Goal: Transaction & Acquisition: Book appointment/travel/reservation

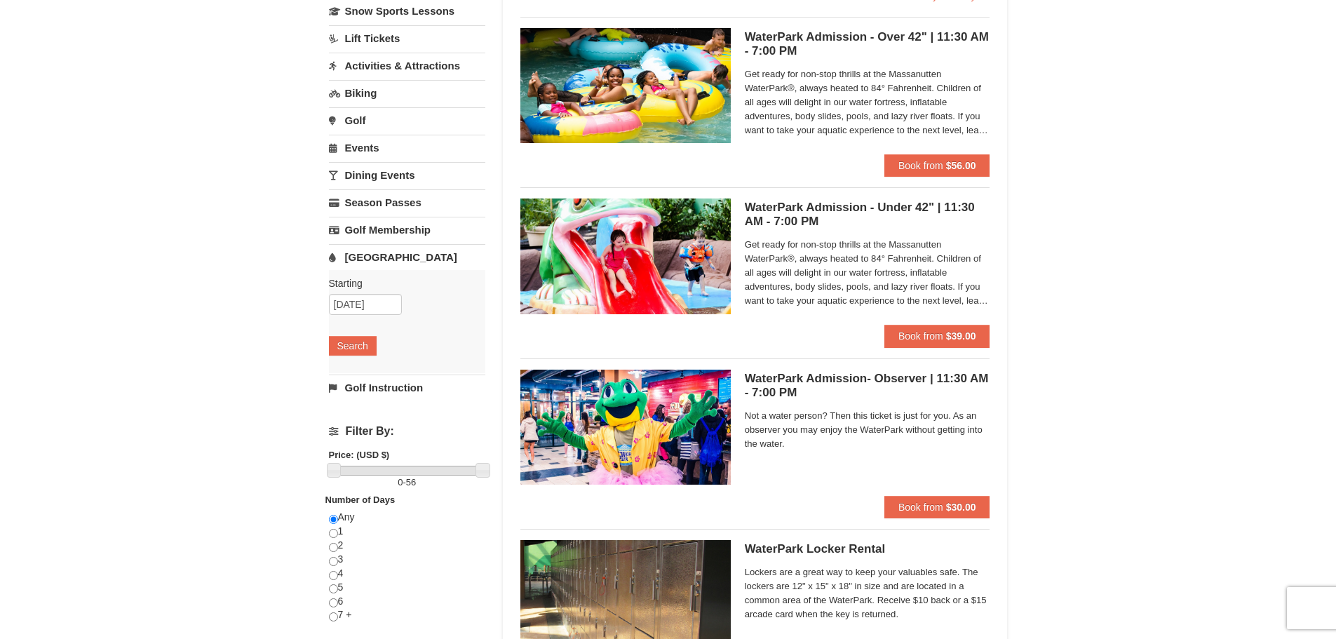
scroll to position [140, 0]
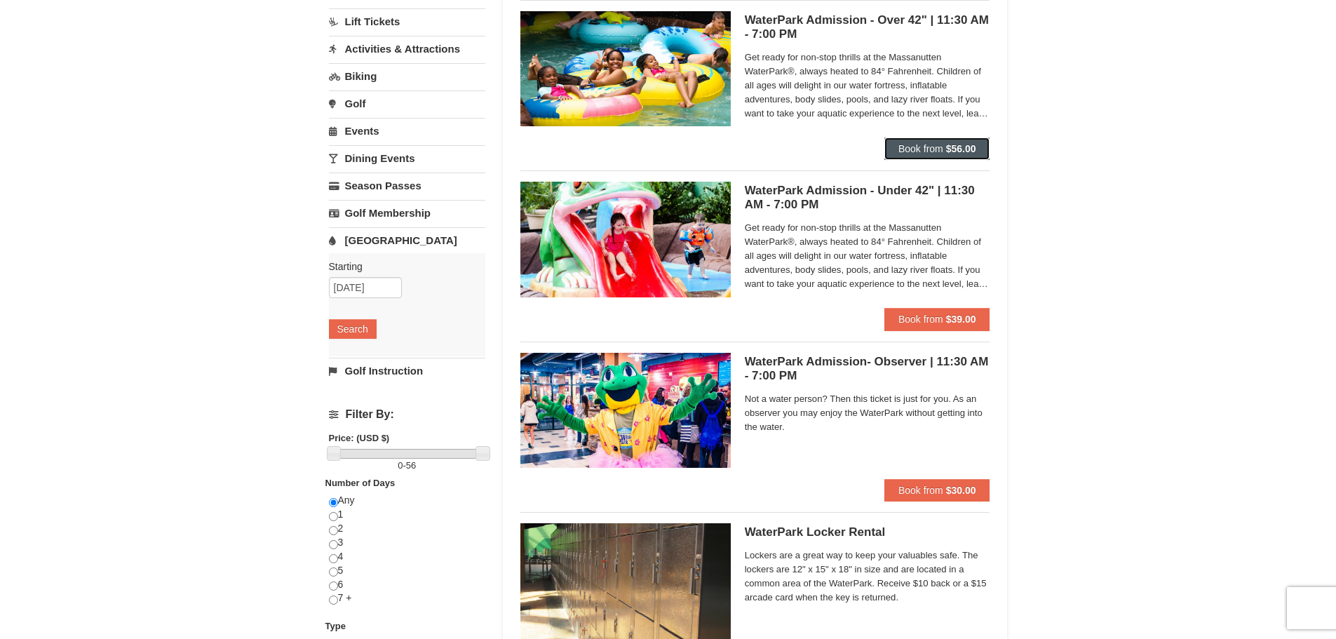
click at [907, 151] on span "Book from" at bounding box center [920, 148] width 45 height 11
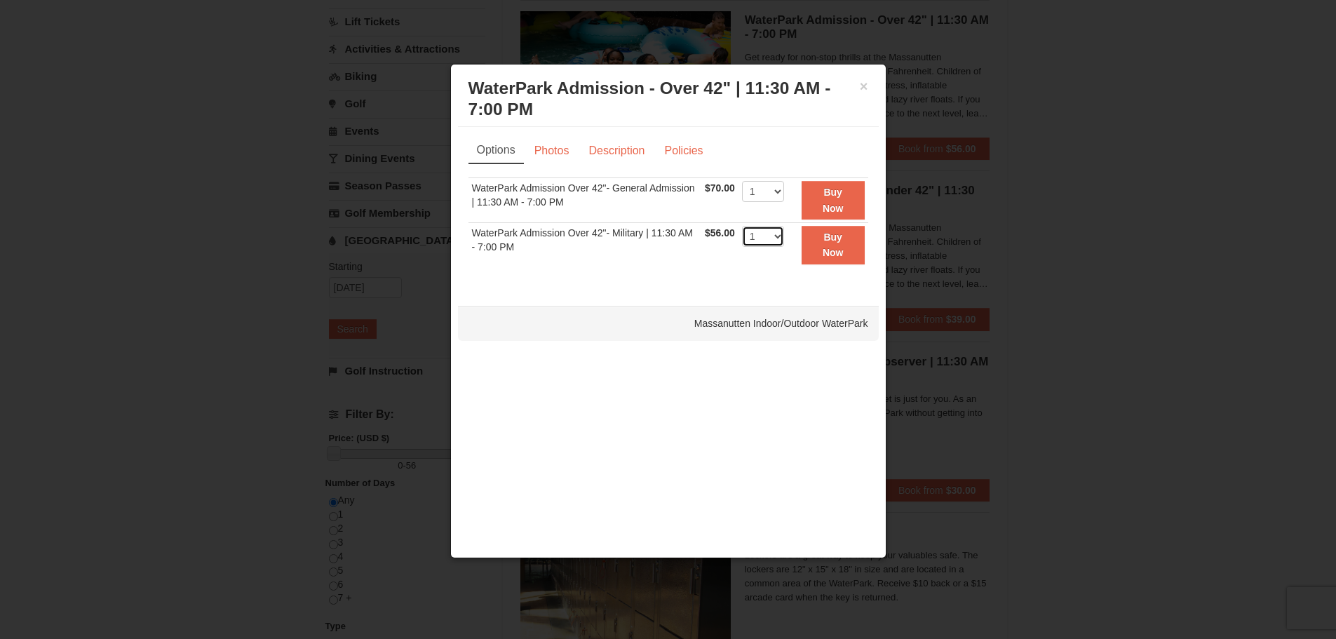
click at [778, 237] on select "1 2 3 4 5 6 7 8 9 10 11 12 13 14 15 16 17 18 19 20 21 22" at bounding box center [763, 236] width 42 height 21
click at [864, 84] on button "×" at bounding box center [864, 86] width 8 height 14
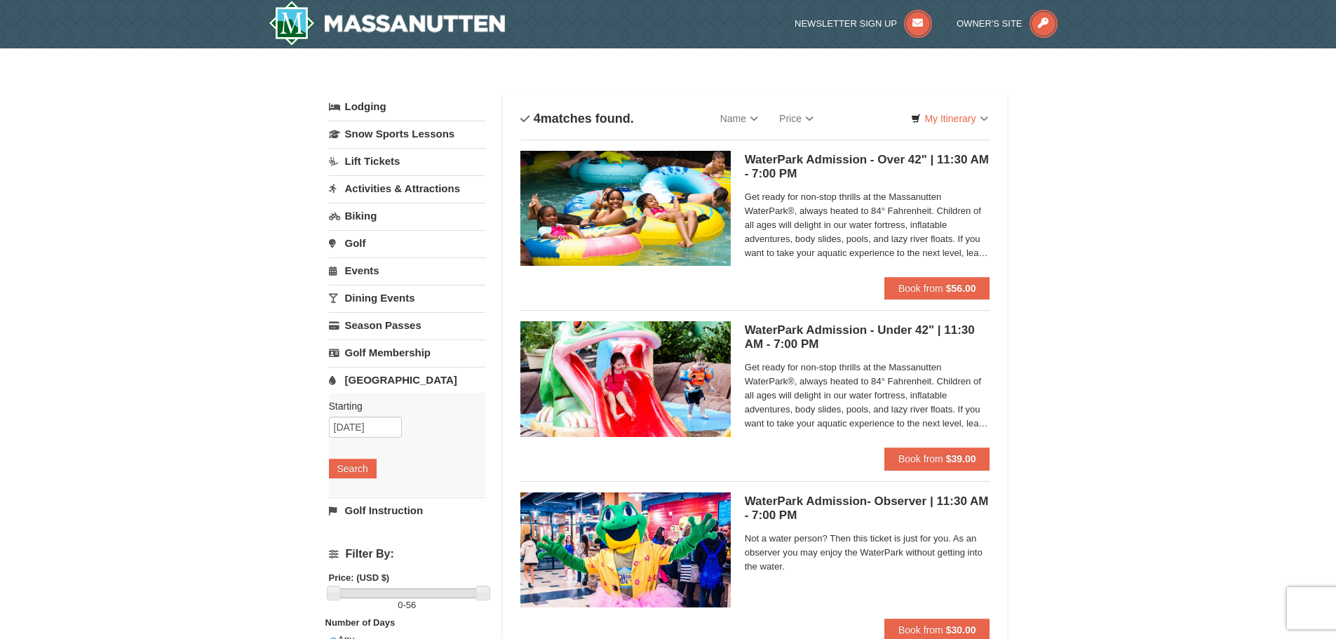
scroll to position [0, 0]
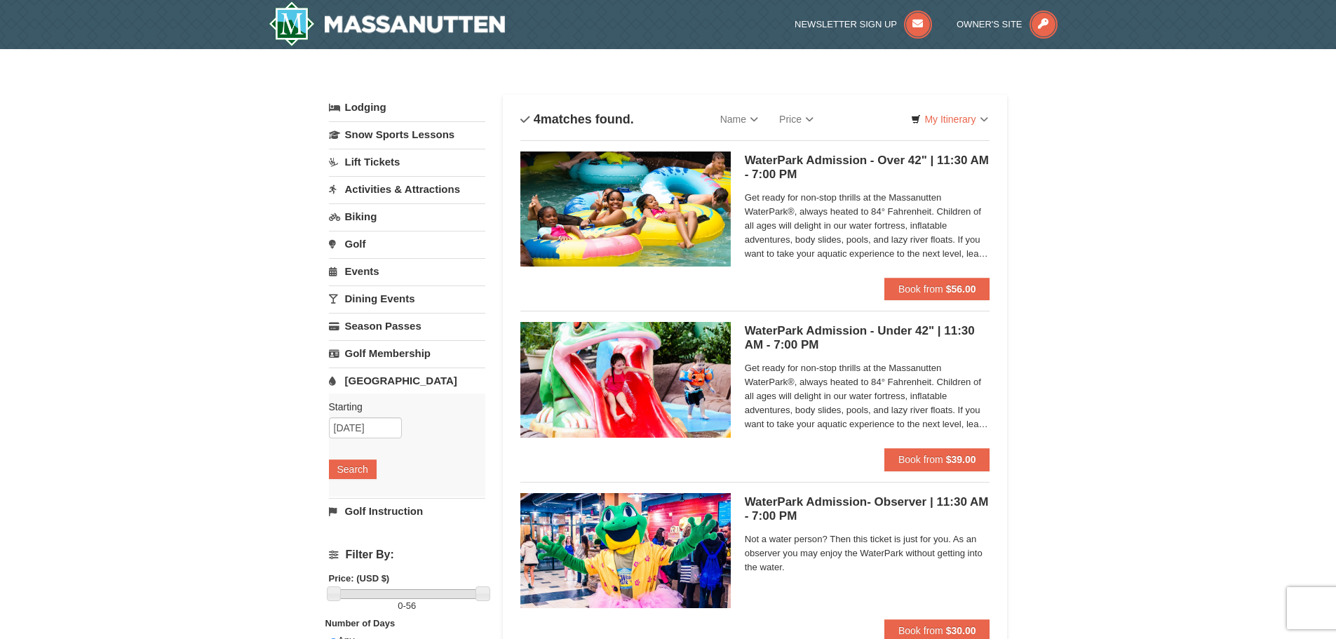
click at [388, 378] on link "[GEOGRAPHIC_DATA]" at bounding box center [407, 380] width 156 height 26
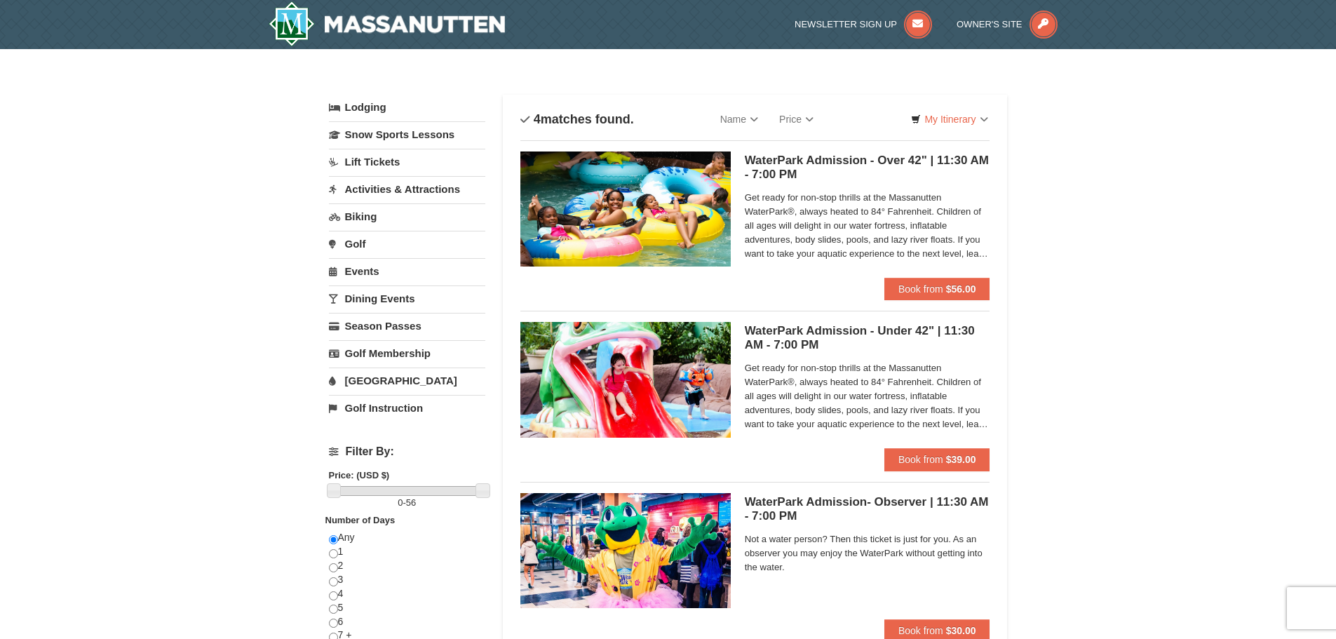
click at [379, 381] on link "[GEOGRAPHIC_DATA]" at bounding box center [407, 380] width 156 height 26
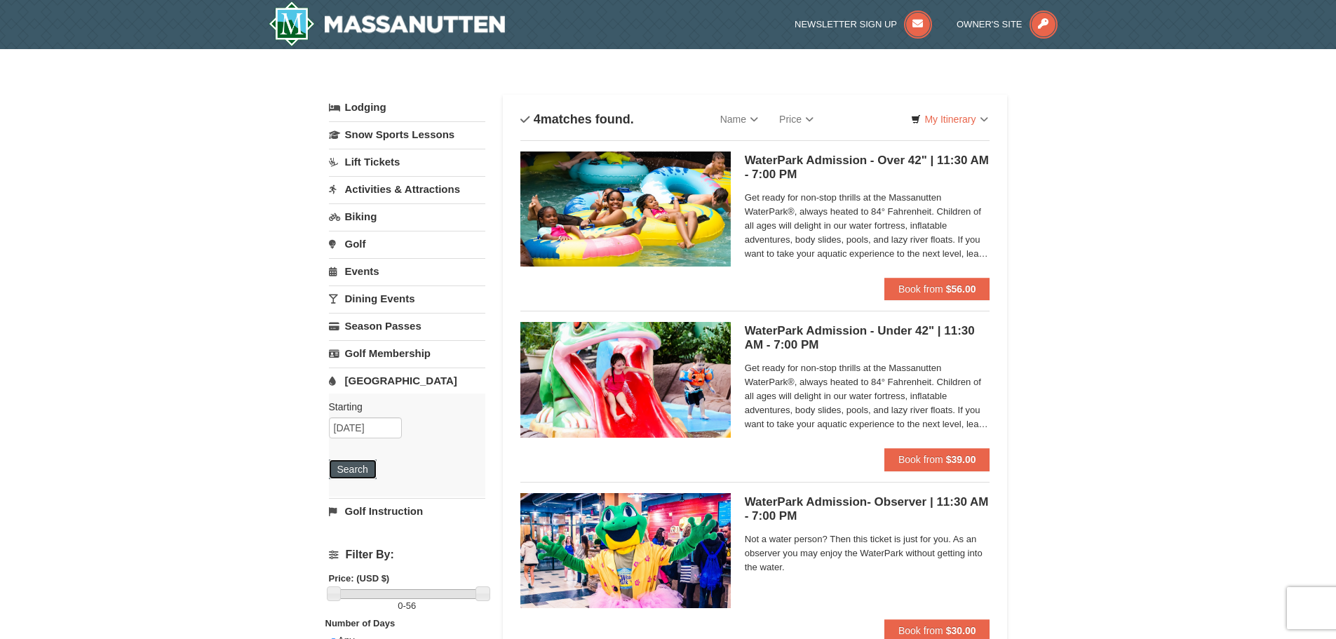
click at [359, 463] on button "Search" at bounding box center [353, 469] width 48 height 20
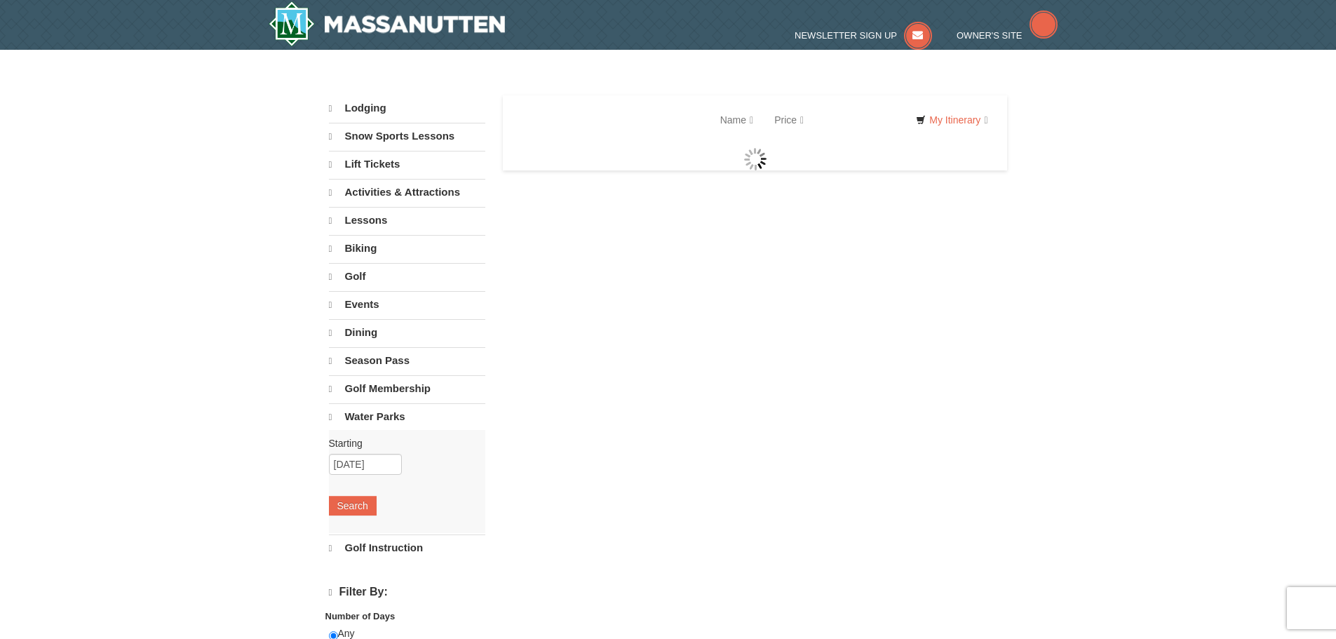
select select "10"
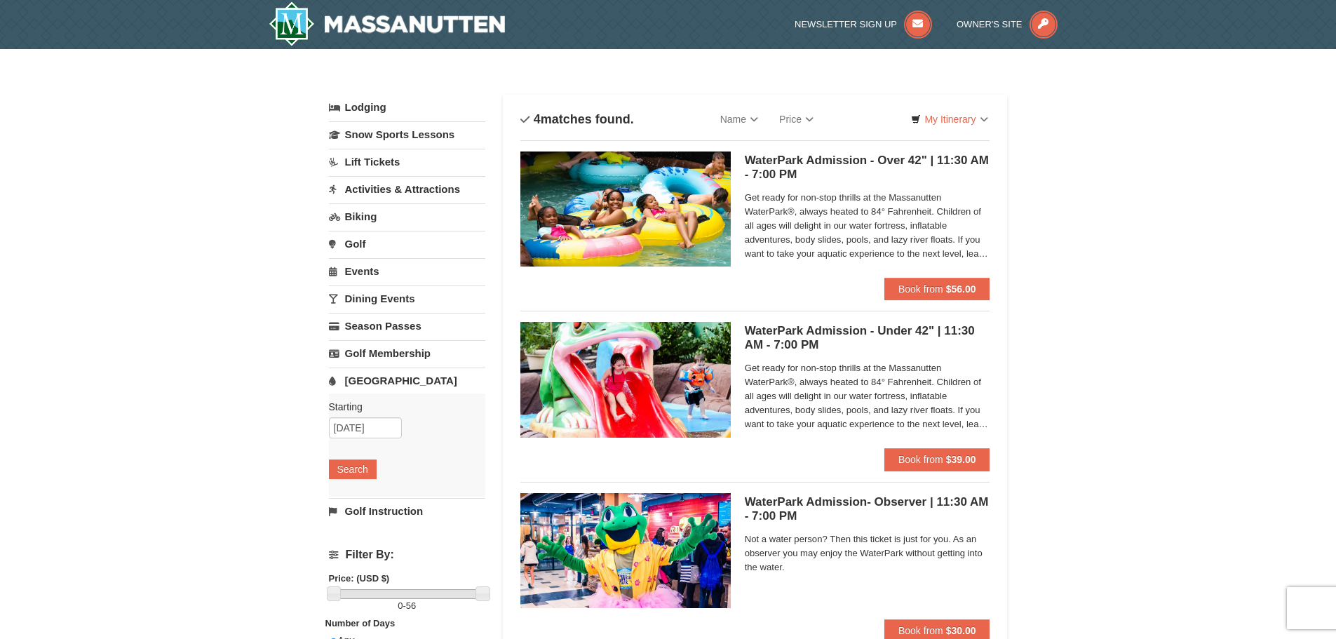
click at [369, 376] on link "[GEOGRAPHIC_DATA]" at bounding box center [407, 380] width 156 height 26
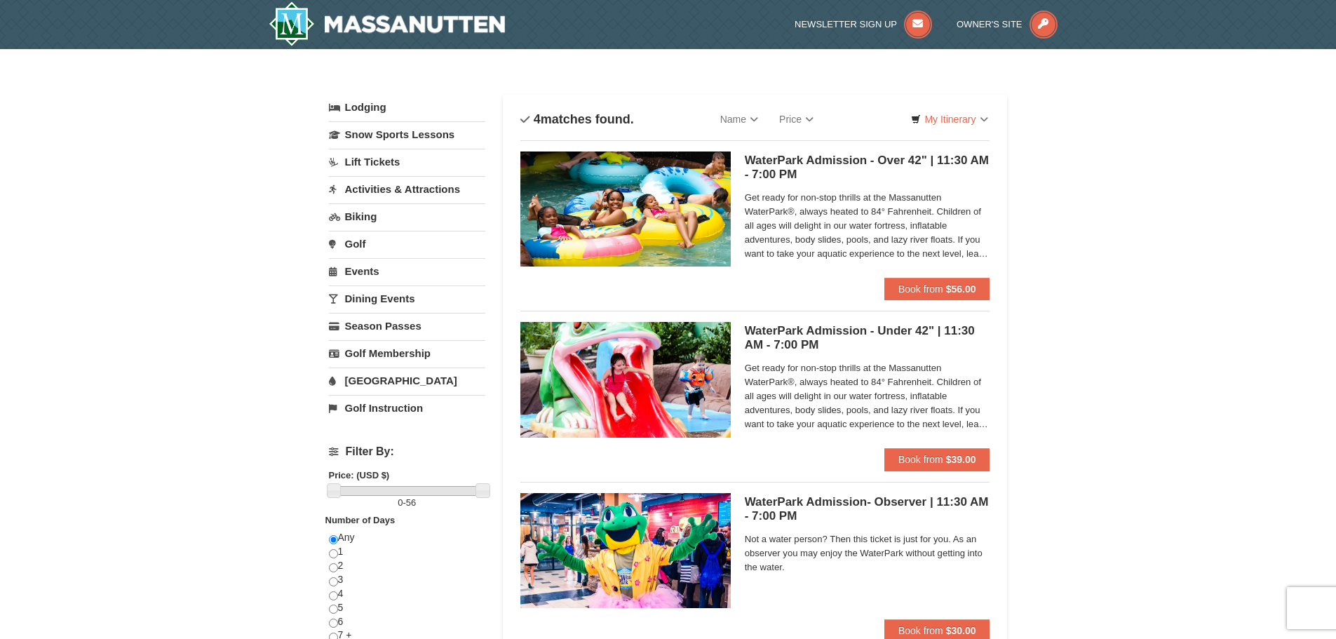
click at [369, 377] on link "[GEOGRAPHIC_DATA]" at bounding box center [407, 380] width 156 height 26
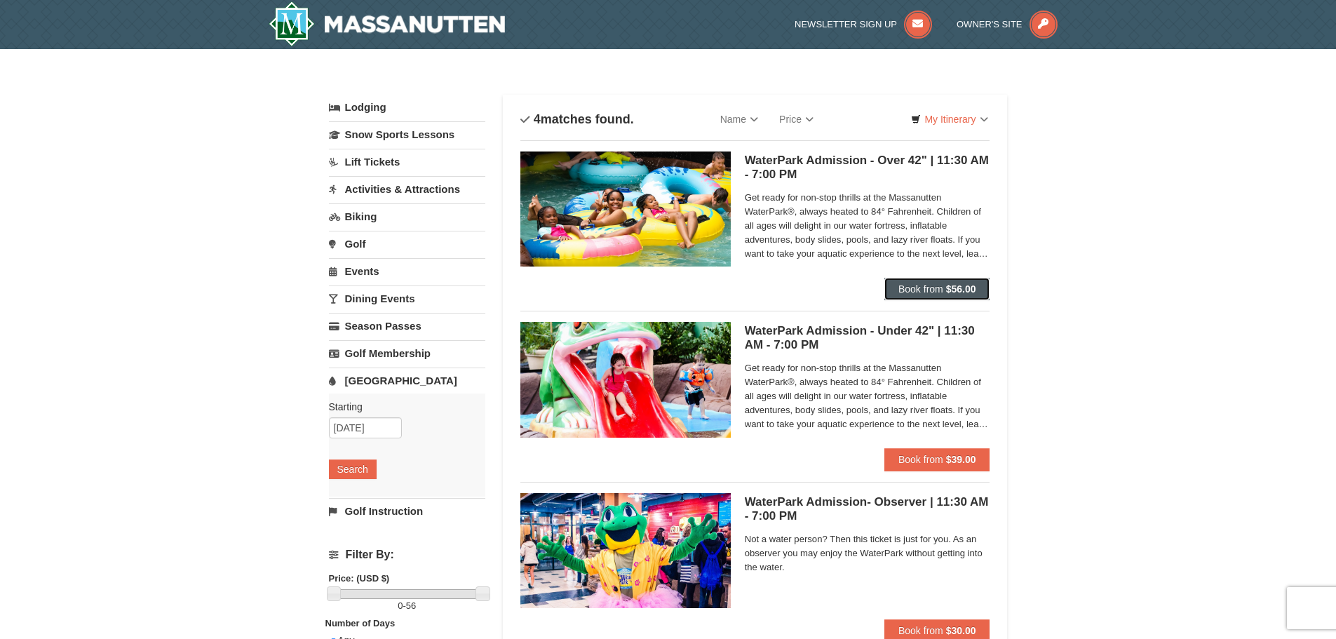
click at [930, 288] on span "Book from" at bounding box center [920, 288] width 45 height 11
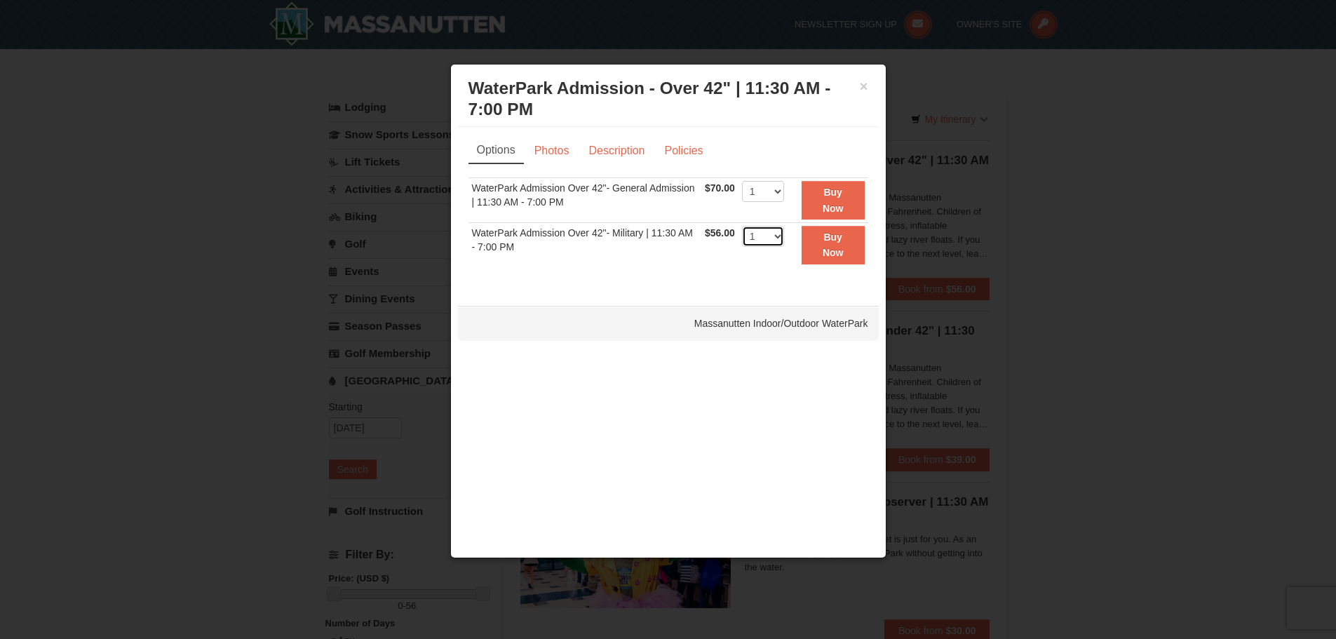
click at [780, 237] on select "1 2 3 4 5 6 7 8 9 10 11 12 13 14 15 16 17 18 19 20 21 22" at bounding box center [763, 236] width 42 height 21
select select "4"
click at [742, 226] on select "1 2 3 4 5 6 7 8 9 10 11 12 13 14 15 16 17 18 19 20 21 22" at bounding box center [763, 236] width 42 height 21
click at [839, 252] on strong "Buy Now" at bounding box center [832, 244] width 21 height 27
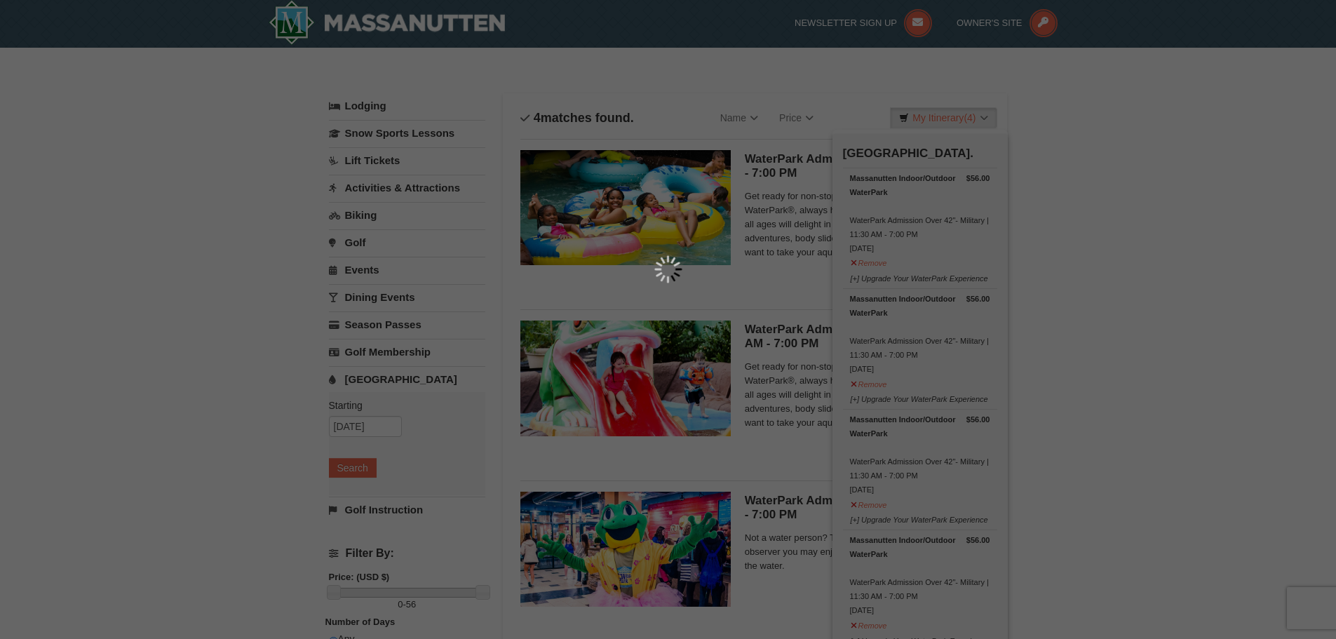
scroll to position [4, 0]
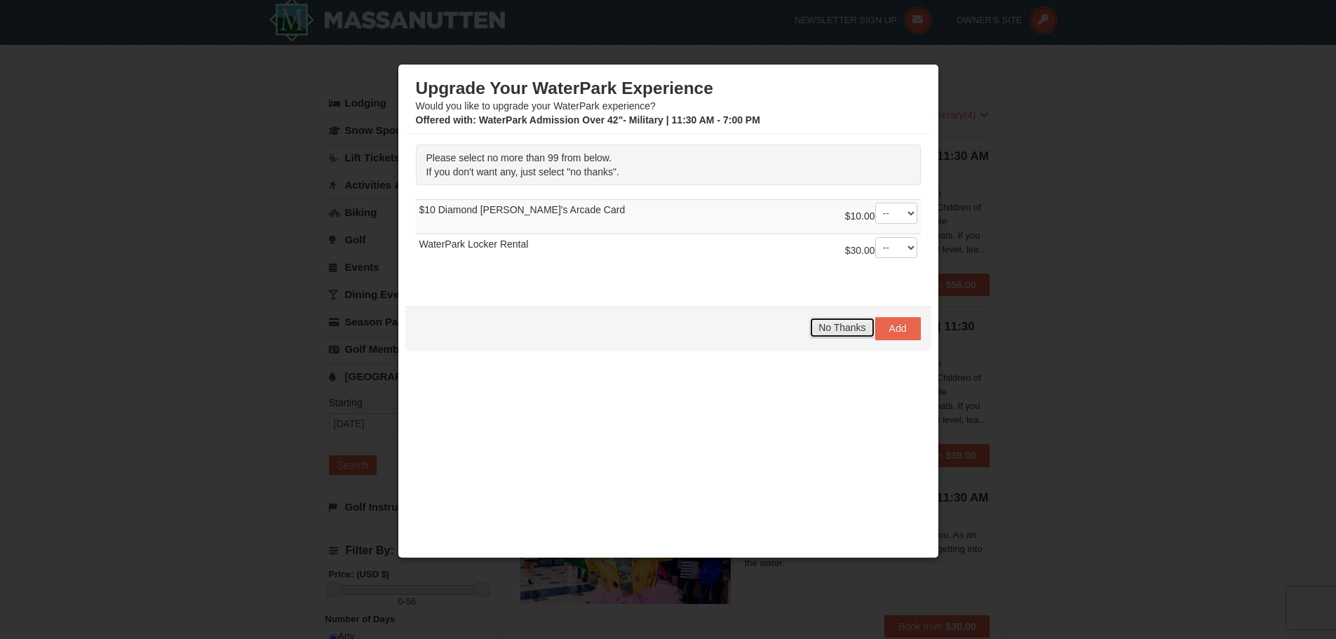
click at [836, 325] on span "No Thanks" at bounding box center [841, 327] width 47 height 11
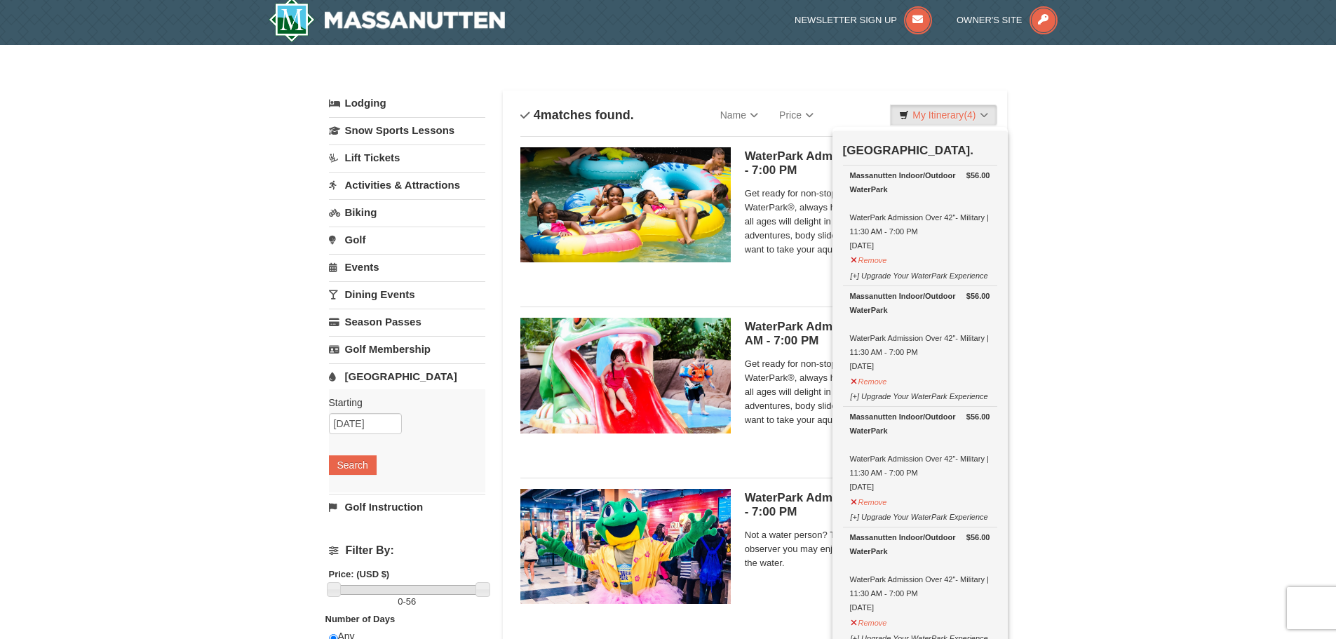
click at [1132, 225] on div "× Categories List Filter My Itinerary (4) Check Out Now Water Park Pass. $56.00…" at bounding box center [668, 451] width 1336 height 813
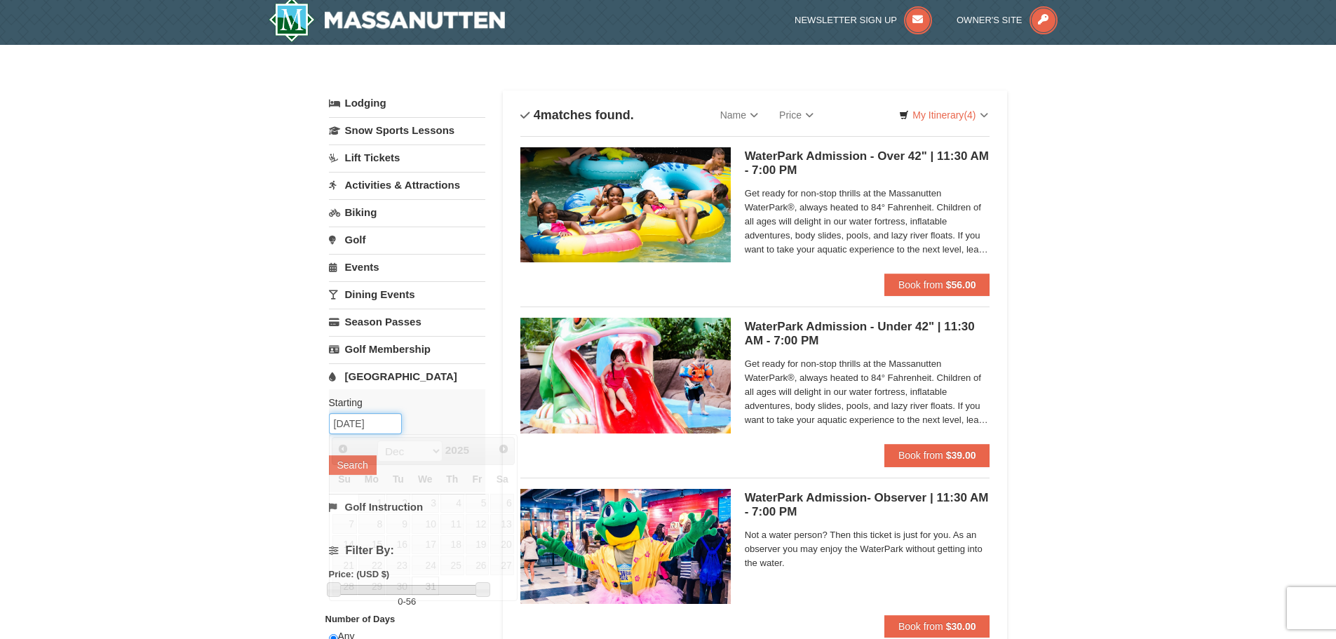
click at [374, 423] on input "[DATE]" at bounding box center [365, 423] width 73 height 21
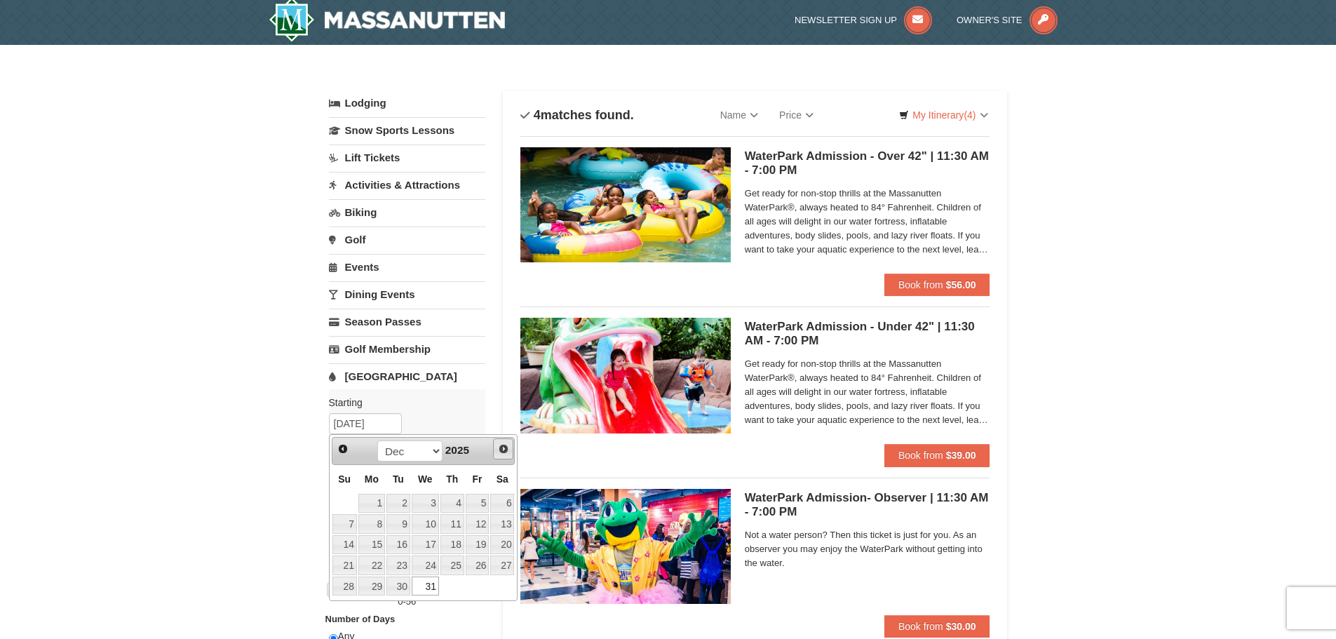
click at [498, 447] on span "Next" at bounding box center [503, 448] width 11 height 11
click at [482, 503] on link "2" at bounding box center [478, 504] width 24 height 20
type input "01/02/2026"
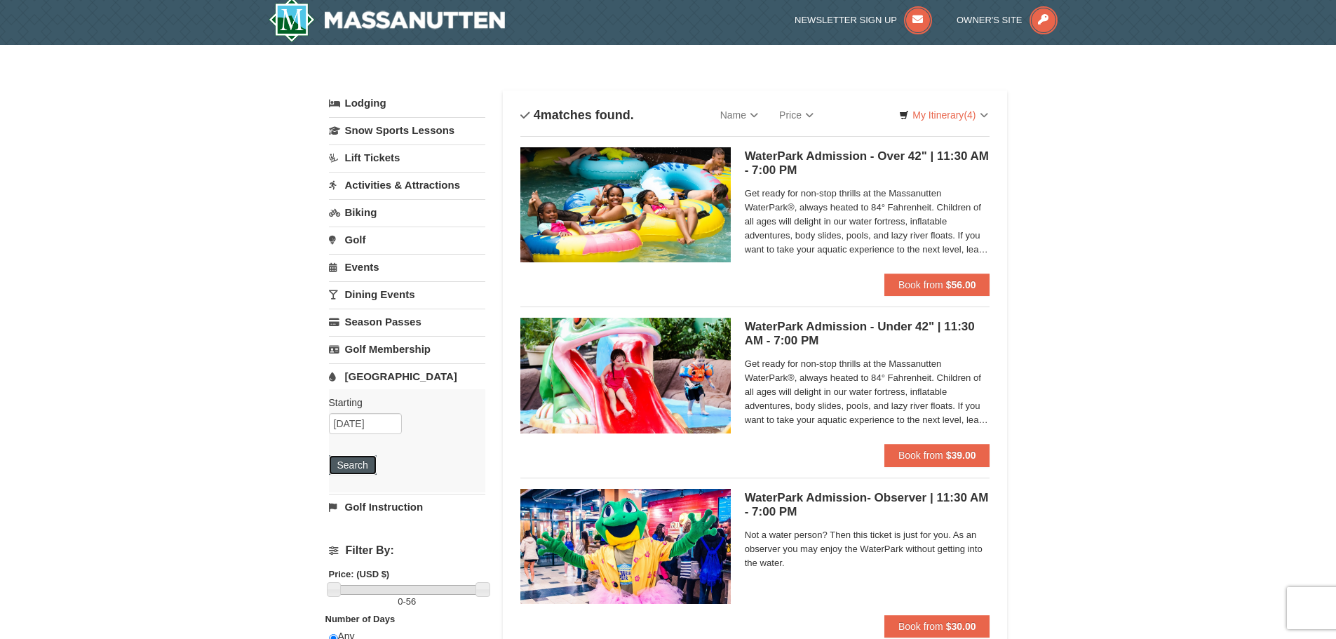
click at [344, 463] on button "Search" at bounding box center [353, 465] width 48 height 20
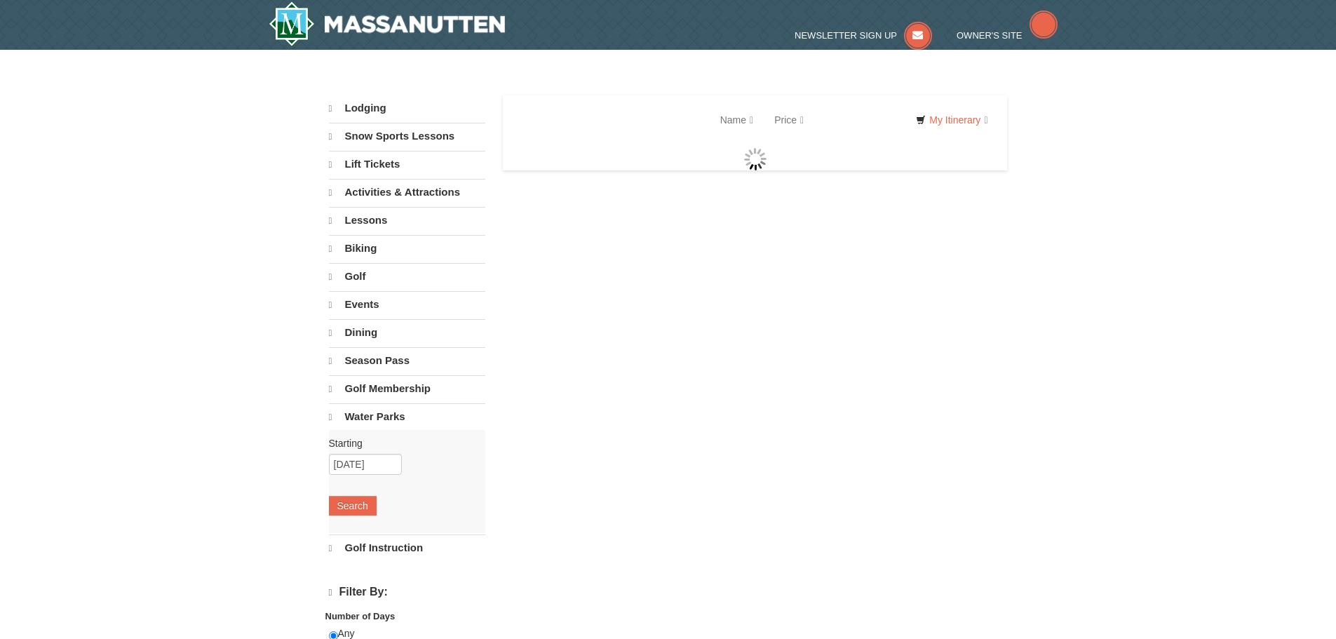
select select "10"
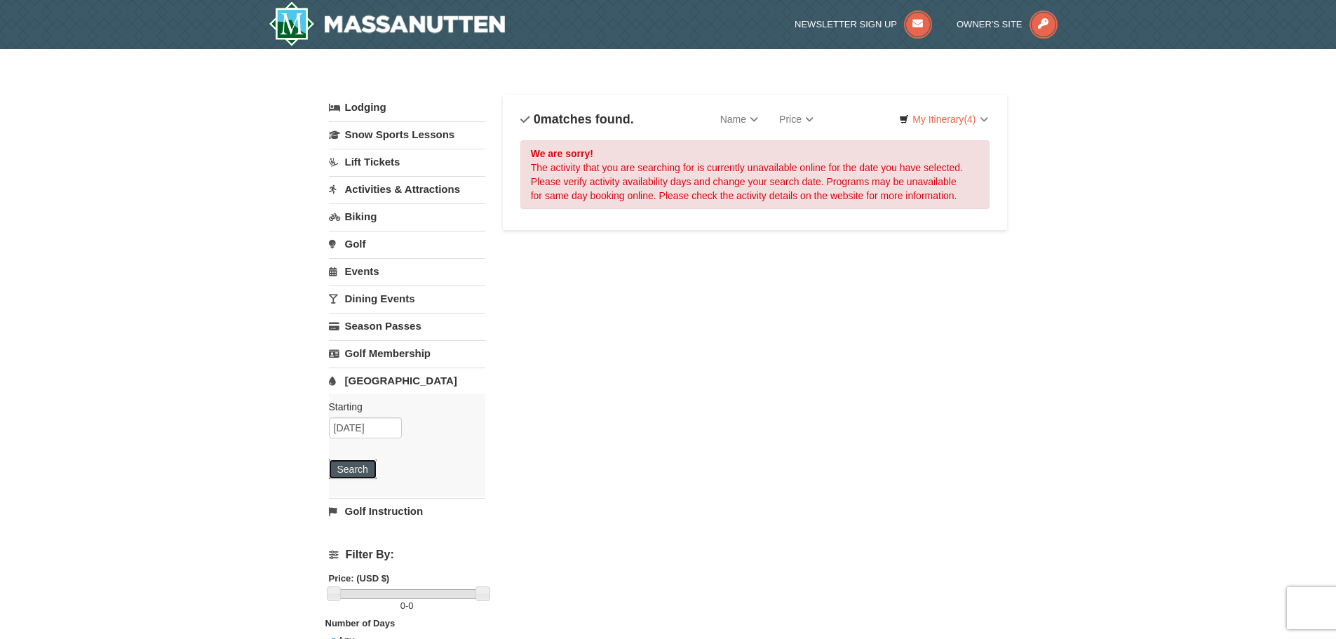
click at [353, 461] on button "Search" at bounding box center [353, 469] width 48 height 20
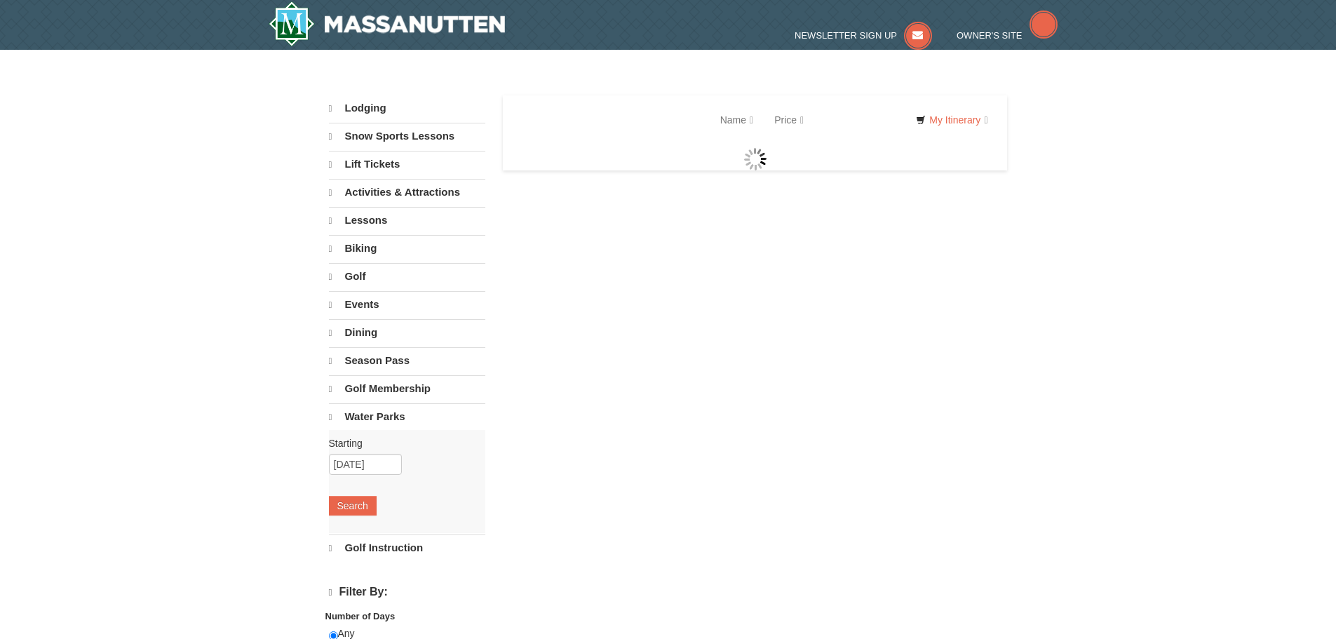
select select "10"
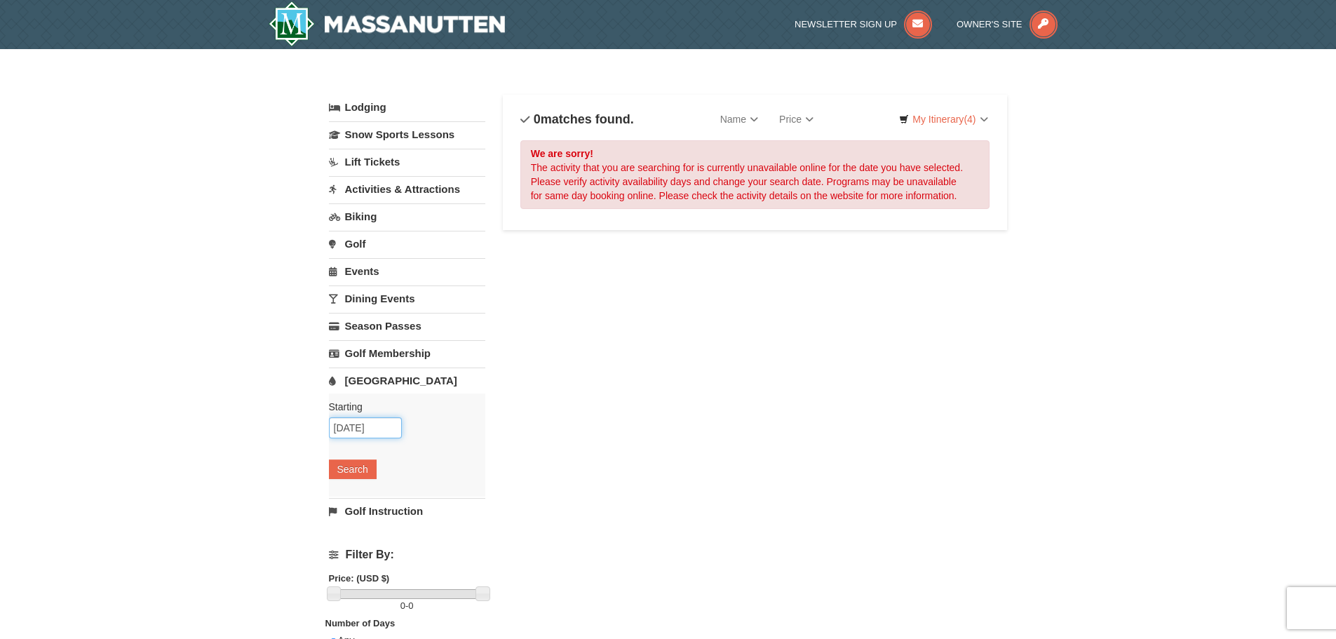
click at [358, 426] on input "[DATE]" at bounding box center [365, 427] width 73 height 21
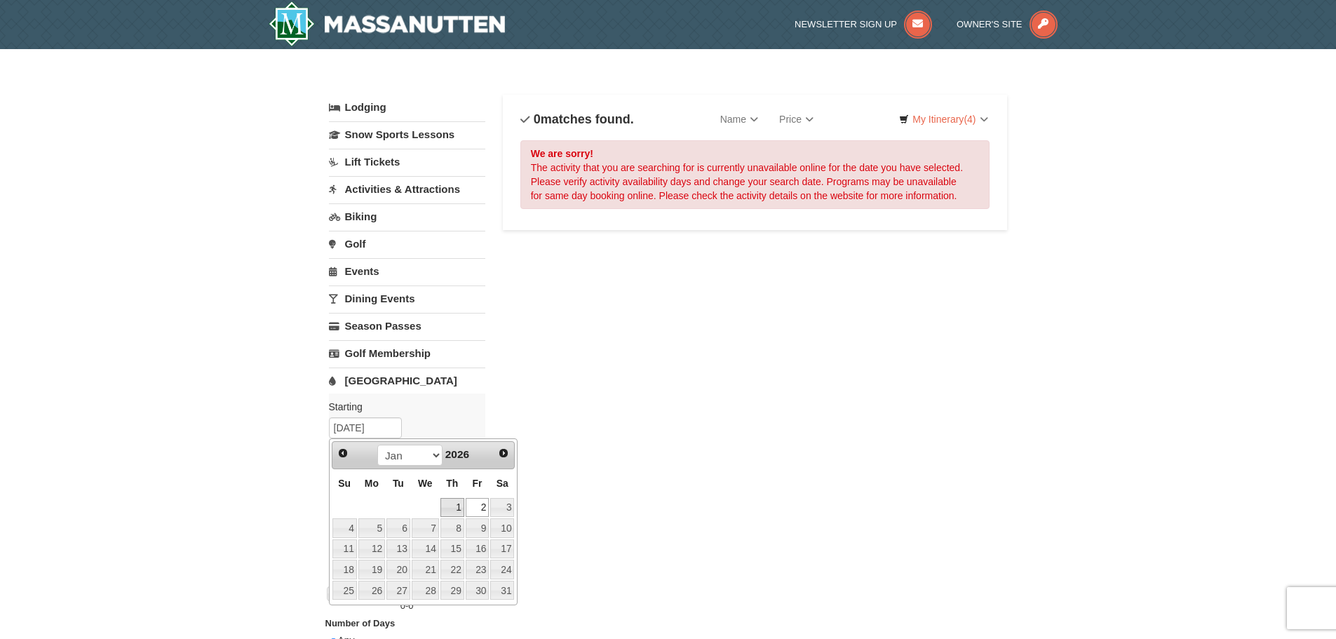
click at [458, 506] on link "1" at bounding box center [452, 508] width 24 height 20
type input "01/01/2026"
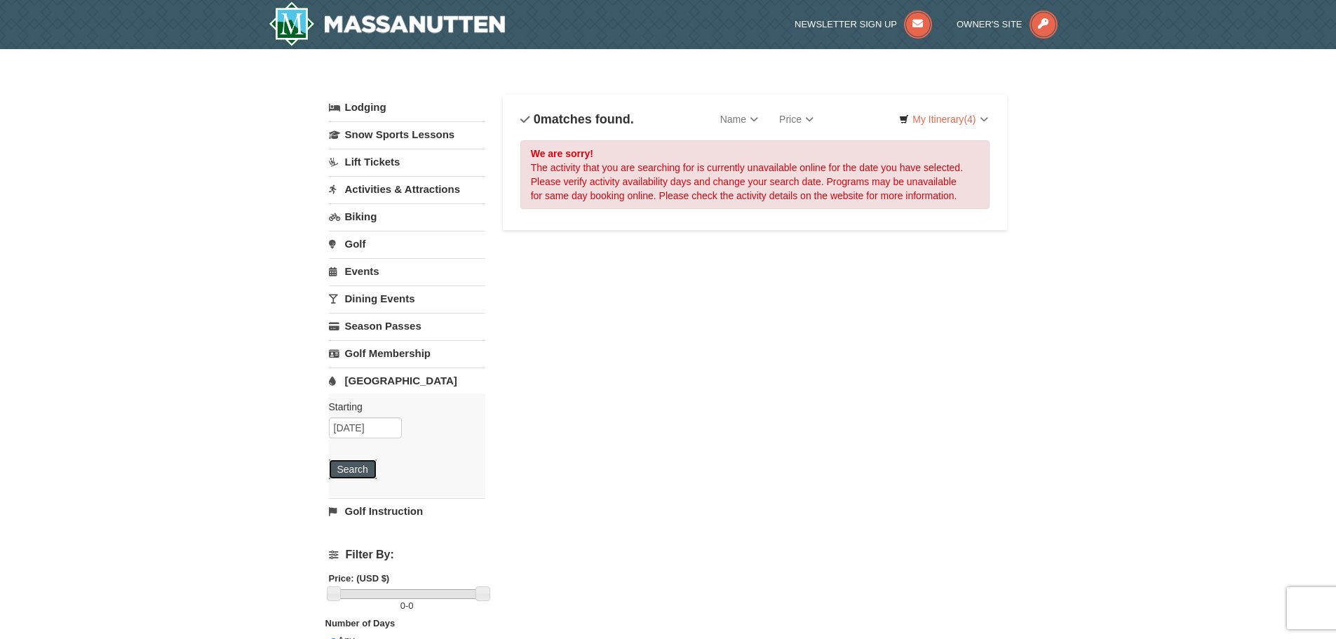
click at [347, 471] on button "Search" at bounding box center [353, 469] width 48 height 20
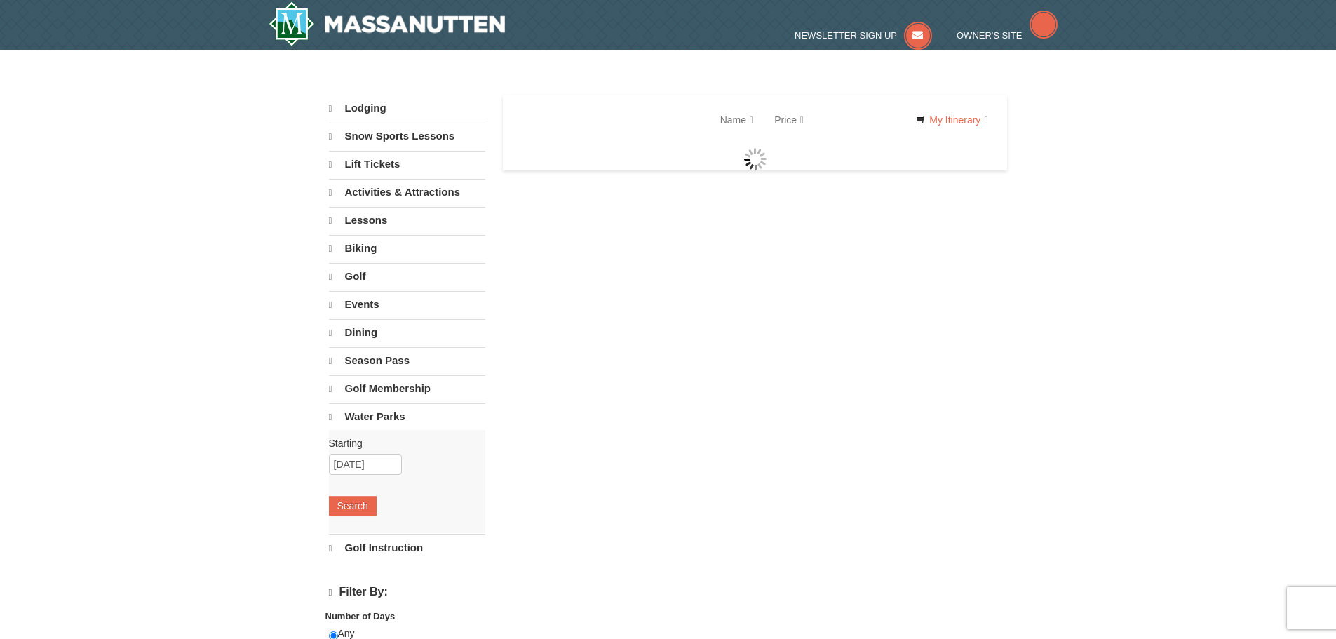
select select "10"
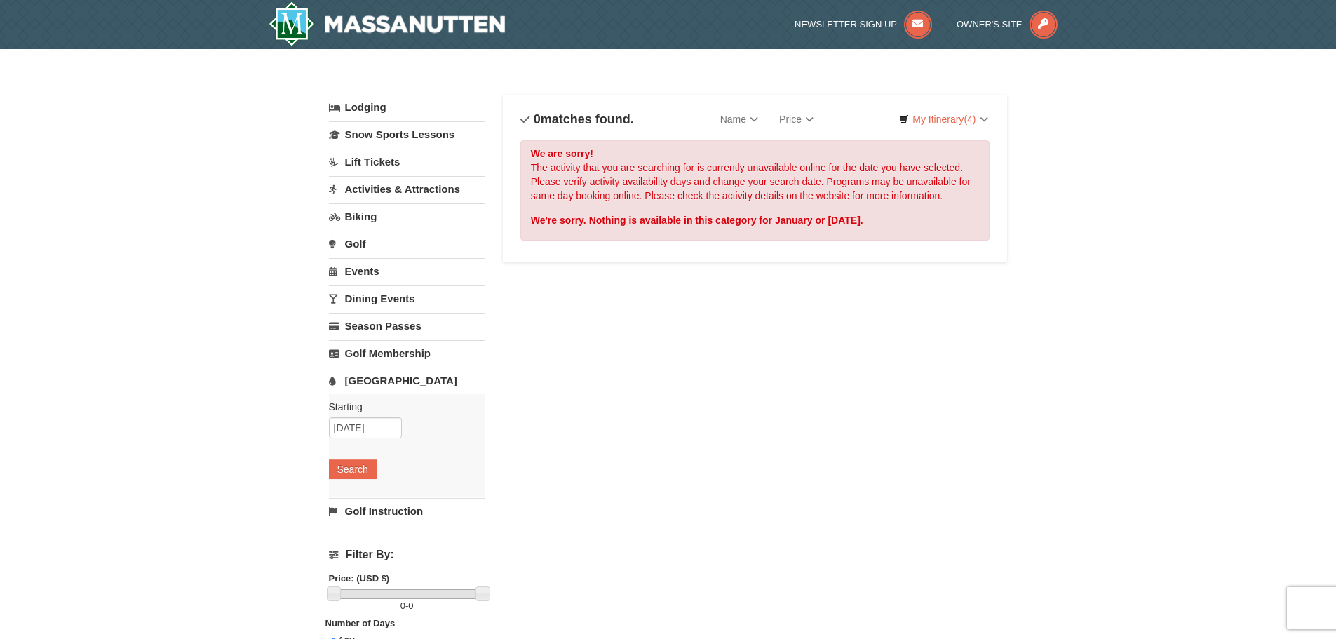
click at [363, 377] on link "[GEOGRAPHIC_DATA]" at bounding box center [407, 380] width 156 height 26
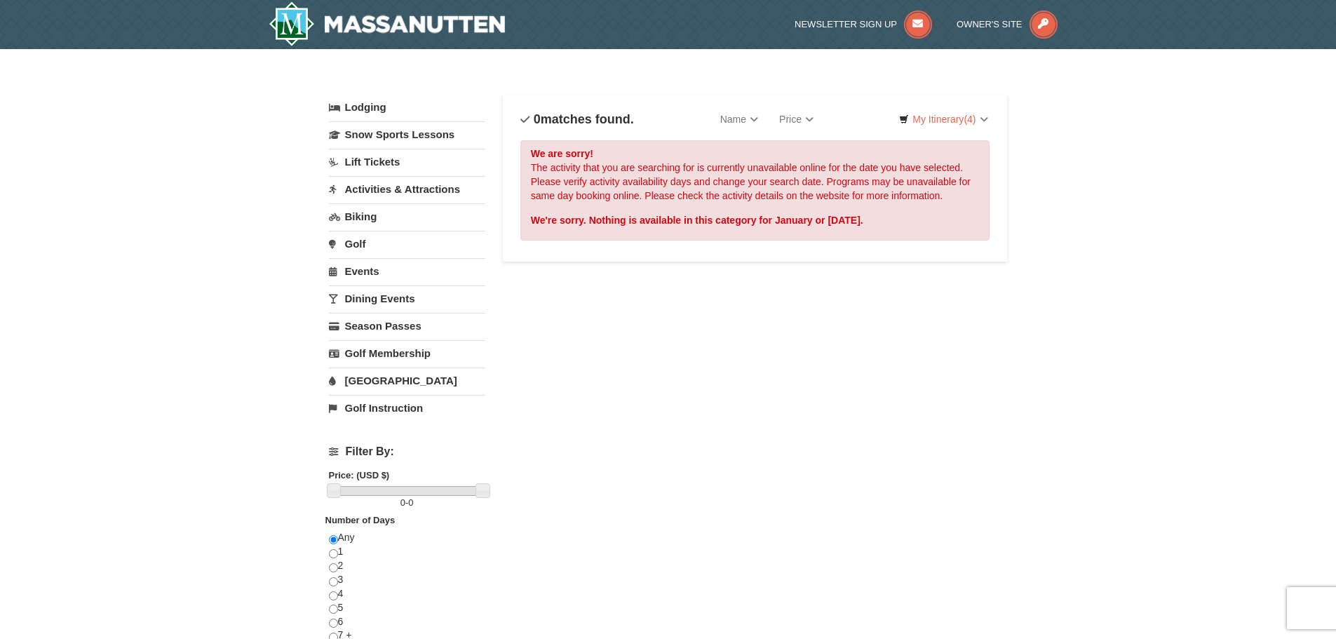
click at [376, 386] on link "[GEOGRAPHIC_DATA]" at bounding box center [407, 380] width 156 height 26
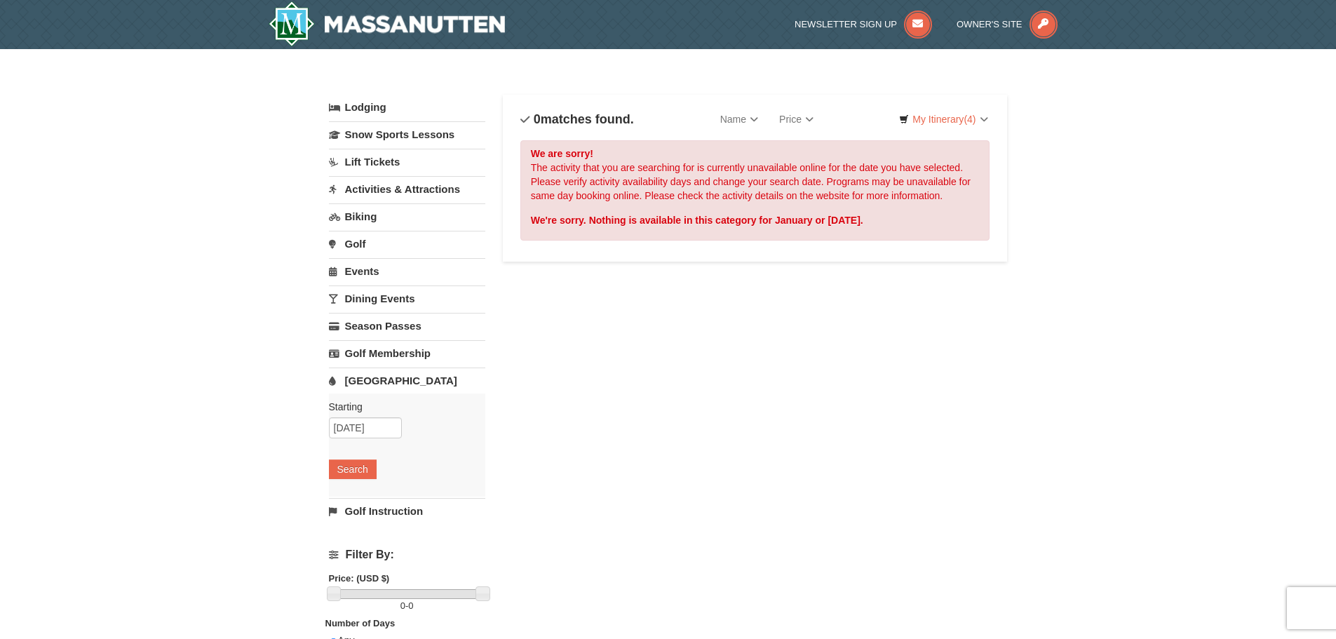
click at [379, 383] on link "[GEOGRAPHIC_DATA]" at bounding box center [407, 380] width 156 height 26
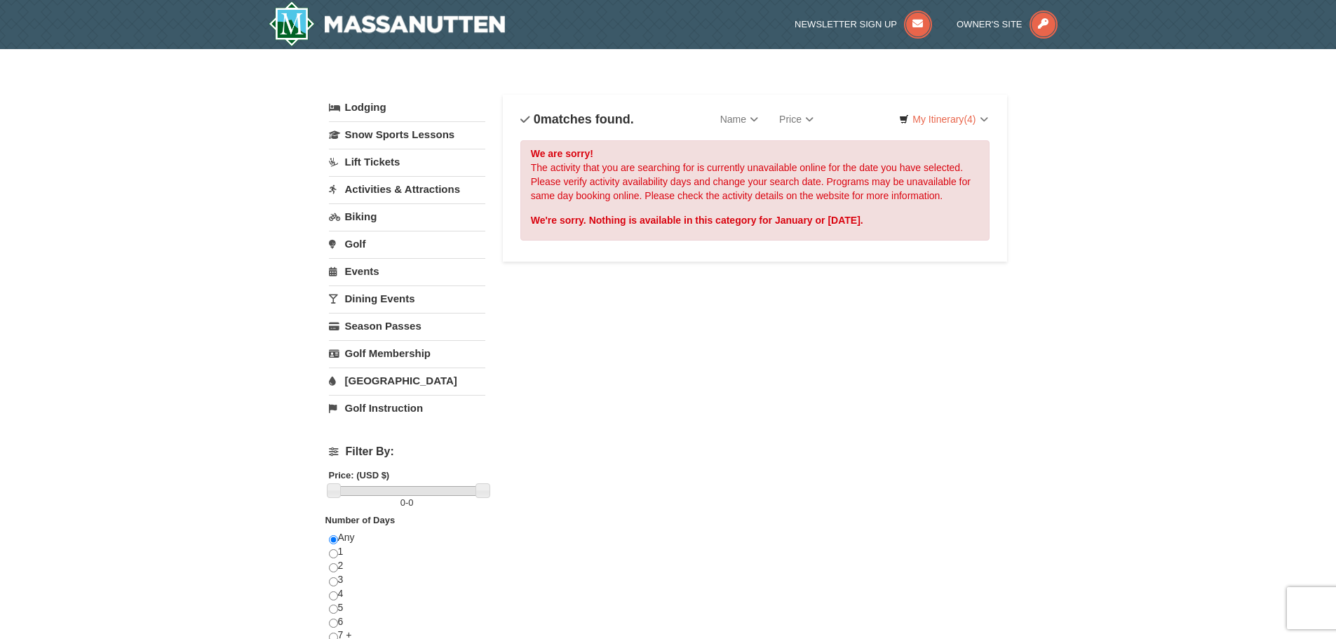
click at [379, 383] on link "[GEOGRAPHIC_DATA]" at bounding box center [407, 380] width 156 height 26
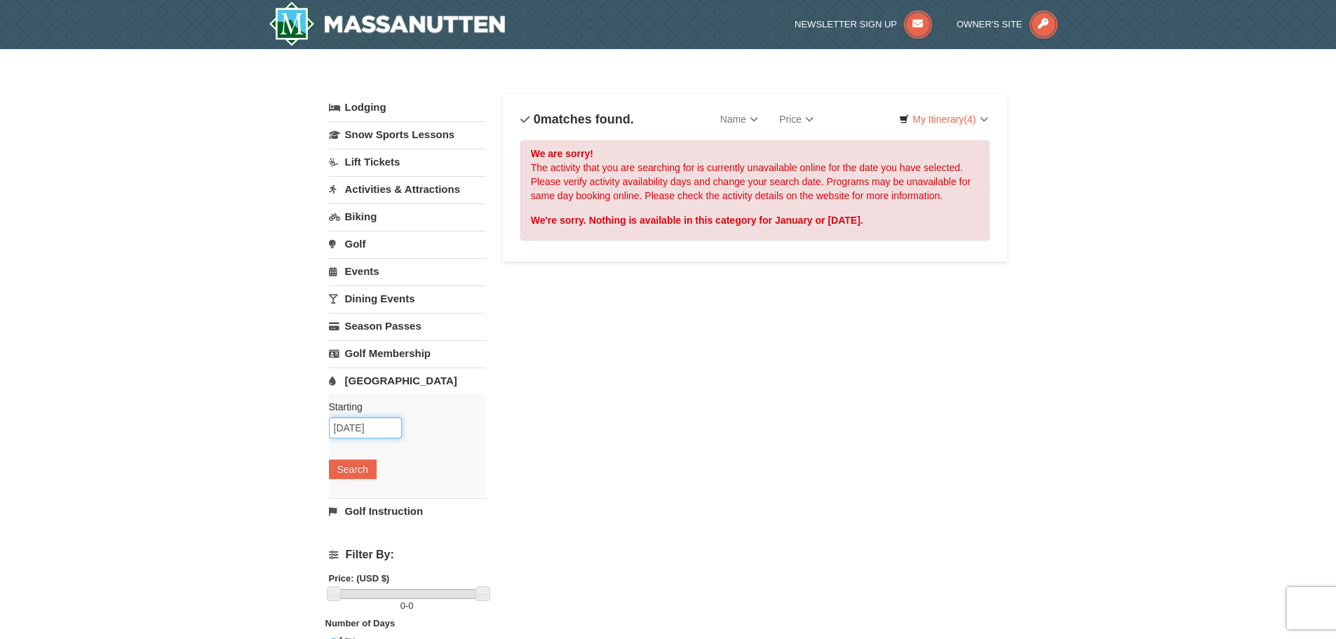
click at [369, 427] on input "01/01/2026" at bounding box center [365, 427] width 73 height 21
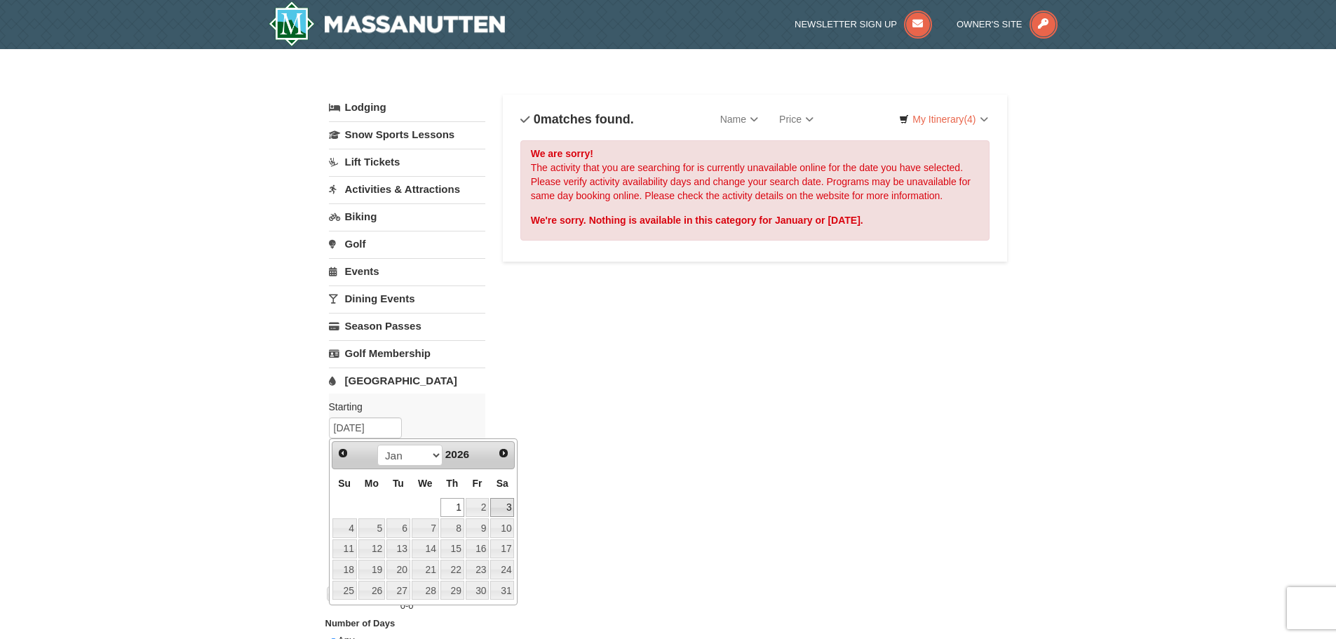
click at [505, 508] on link "3" at bounding box center [502, 508] width 24 height 20
type input "[DATE]"
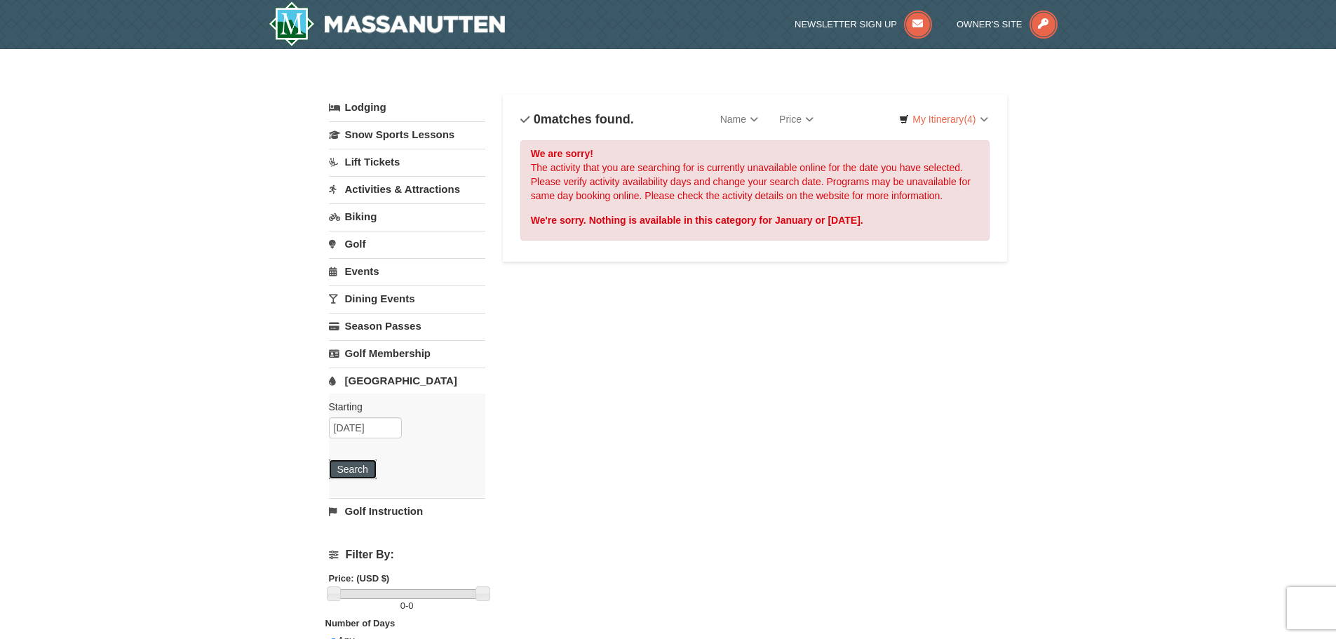
click at [355, 470] on button "Search" at bounding box center [353, 469] width 48 height 20
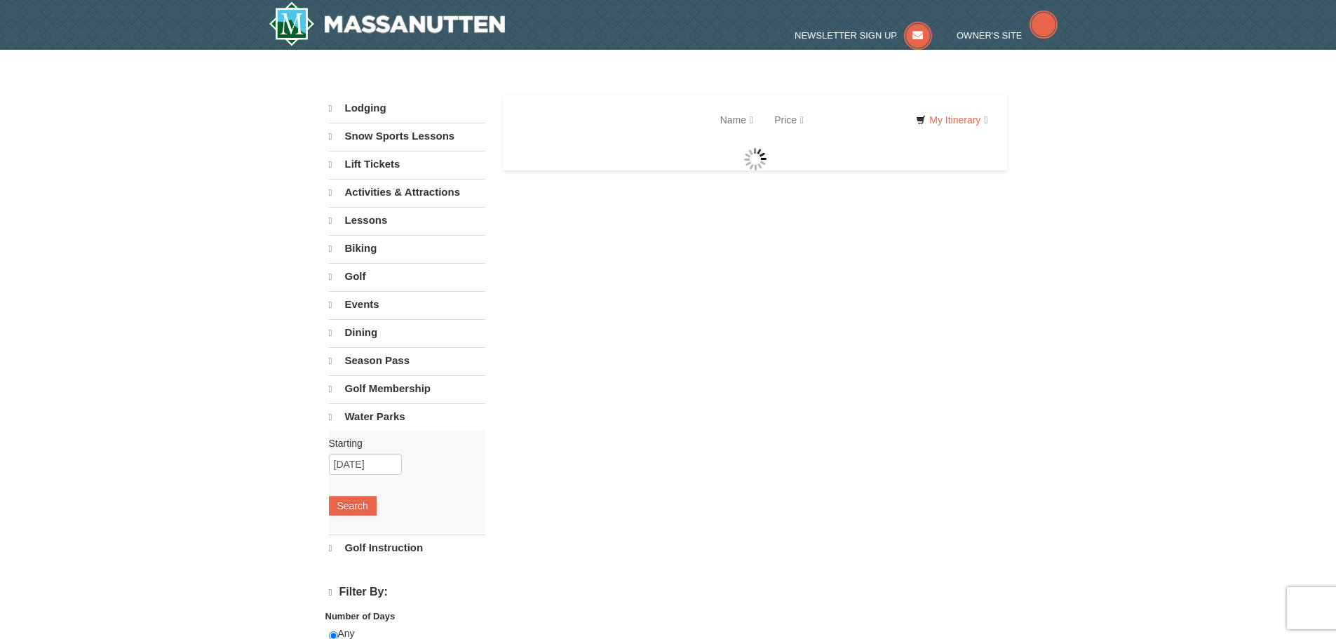
select select "10"
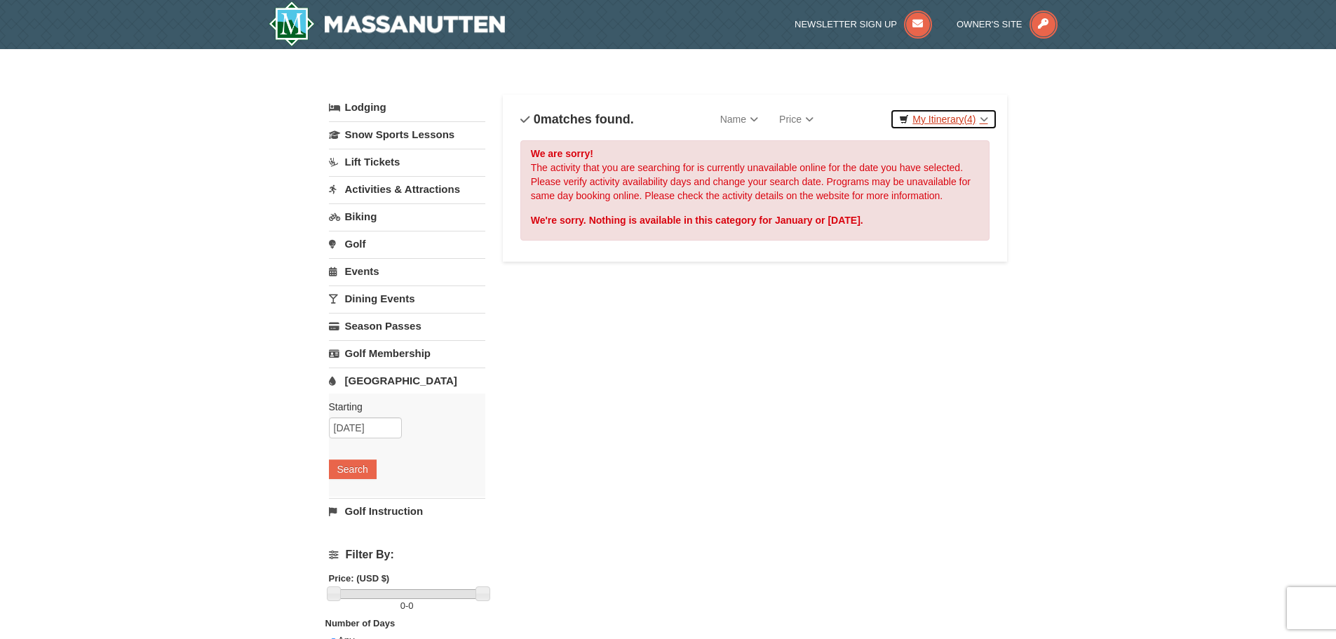
click at [940, 123] on link "My Itinerary (4)" at bounding box center [943, 119] width 107 height 21
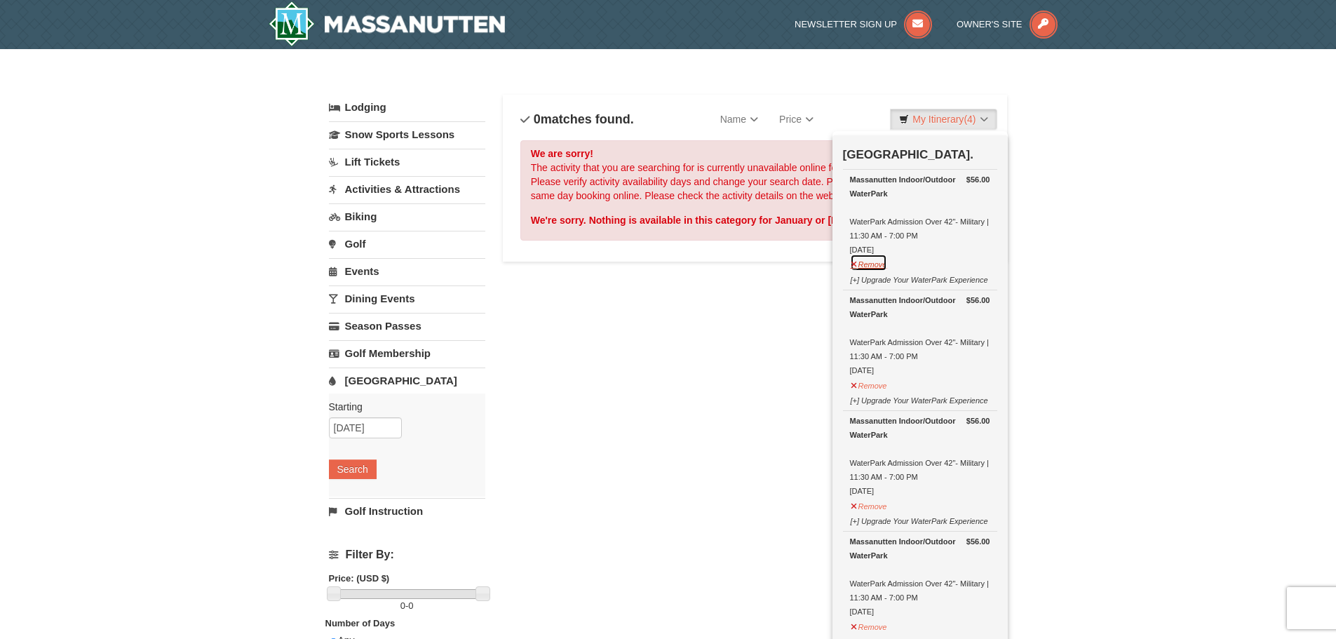
click at [877, 264] on button "Remove" at bounding box center [869, 263] width 38 height 18
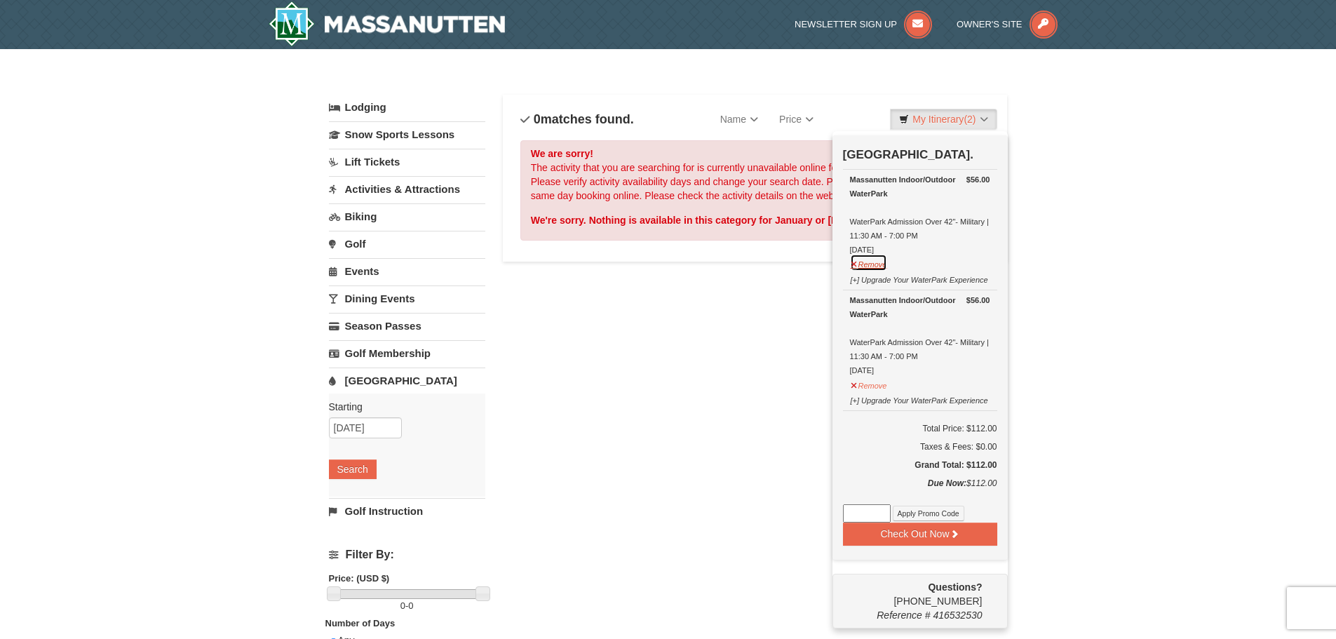
click at [878, 262] on button "Remove" at bounding box center [869, 263] width 38 height 18
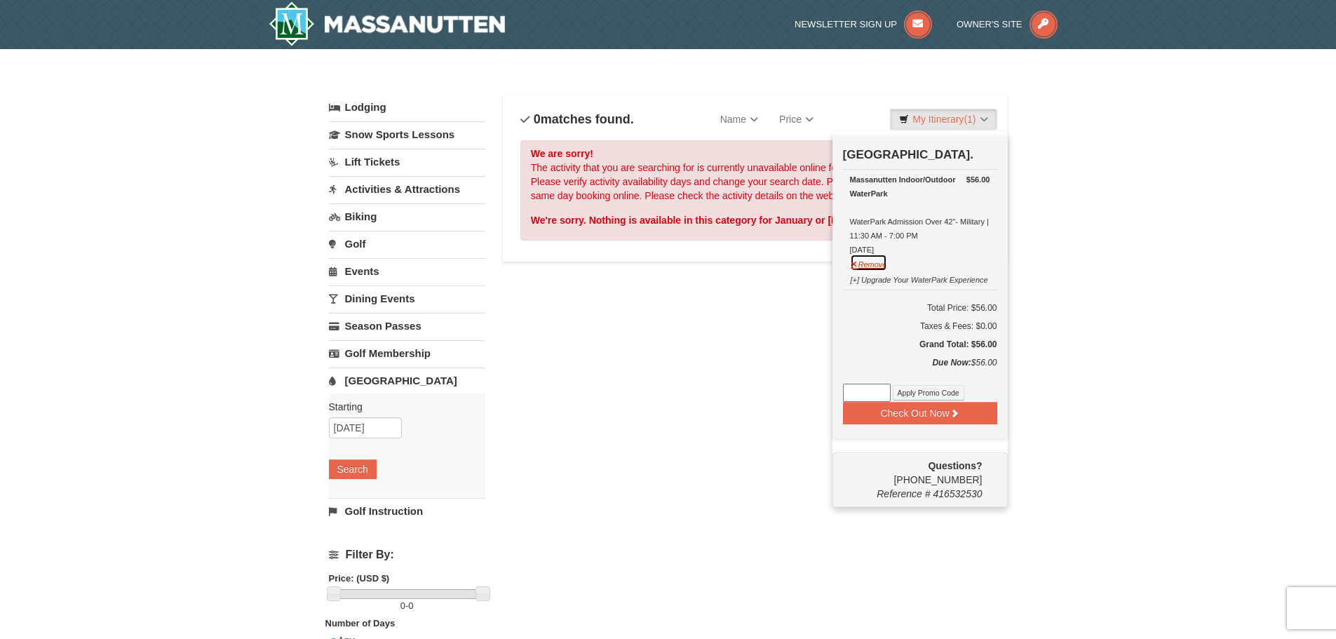
click at [878, 268] on button "Remove" at bounding box center [869, 263] width 38 height 18
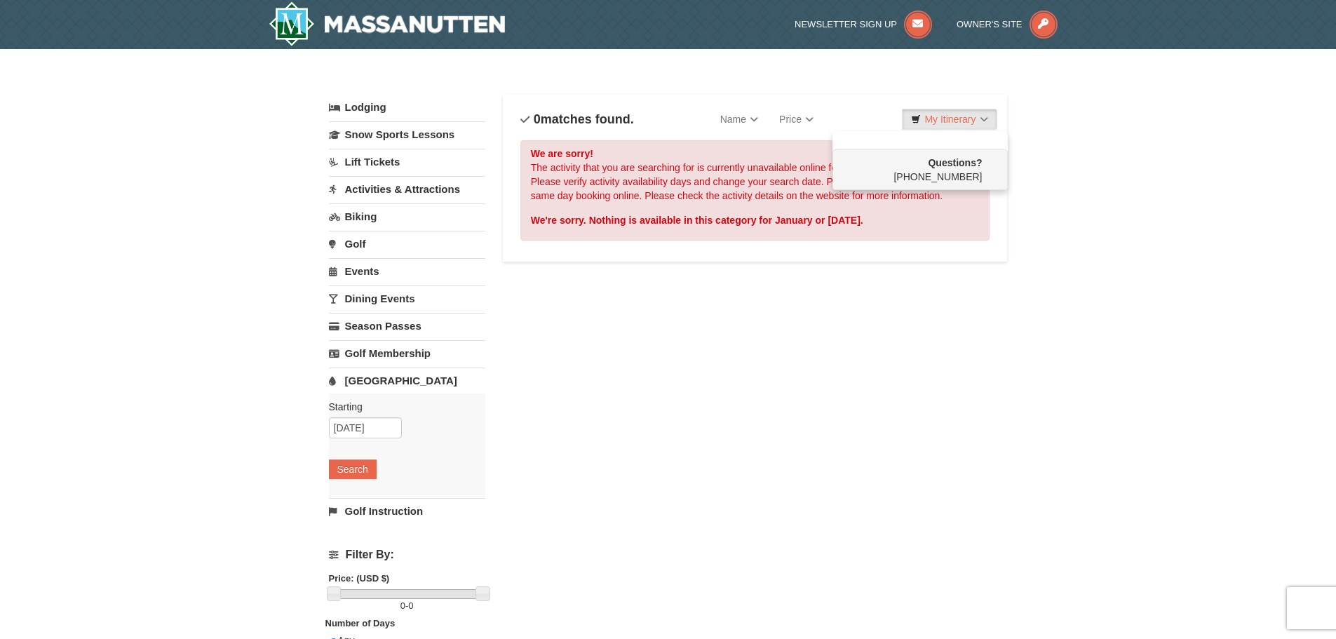
click at [702, 379] on div "Lodging Arrival Please format dates MM/DD/YYYY Please format dates MM/DD/YYYY 0…" at bounding box center [668, 455] width 679 height 721
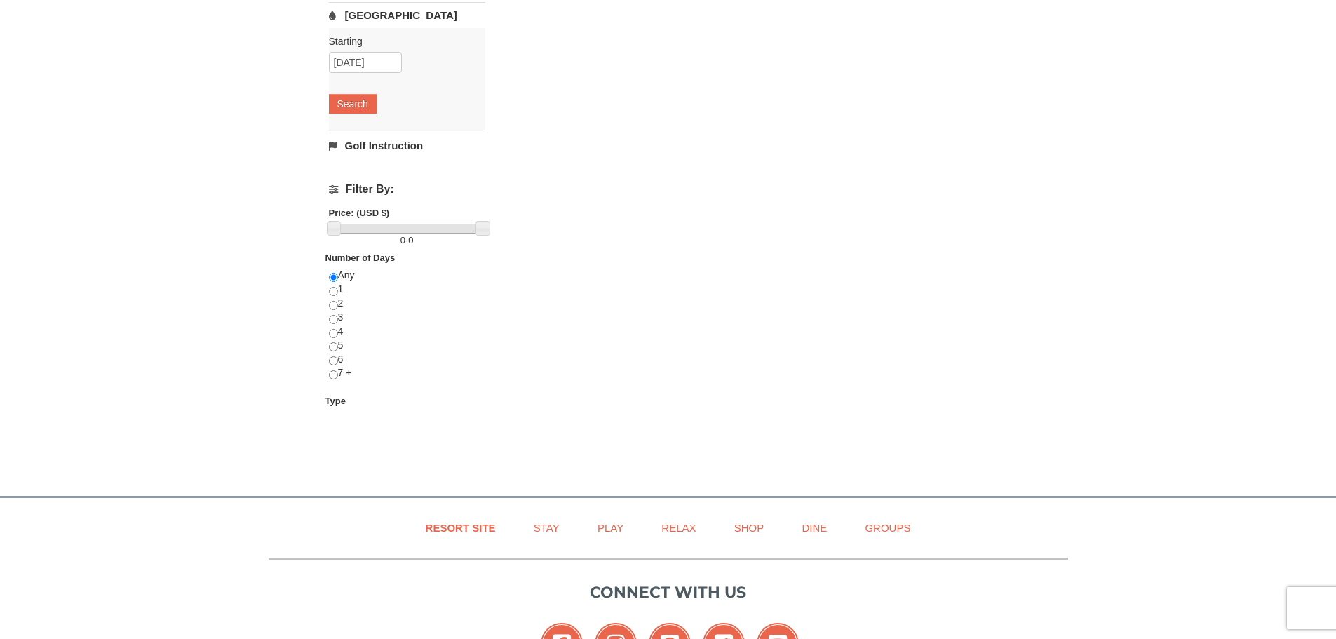
scroll to position [491, 0]
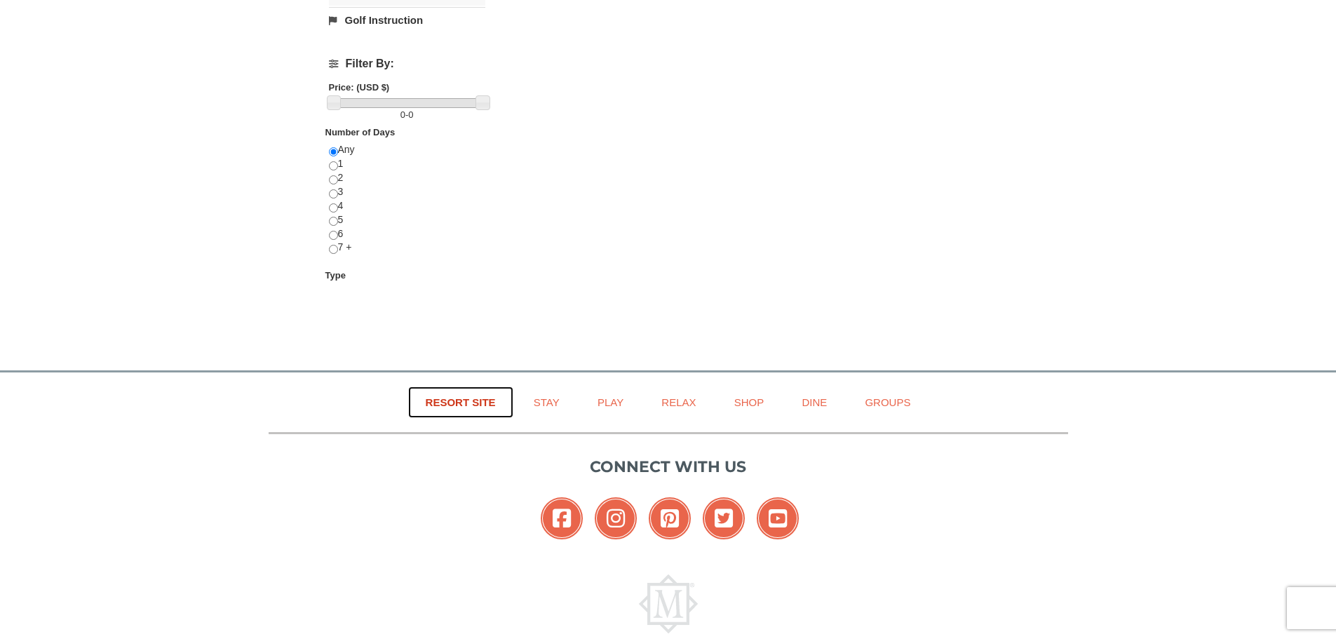
click at [470, 405] on link "Resort Site" at bounding box center [460, 402] width 105 height 32
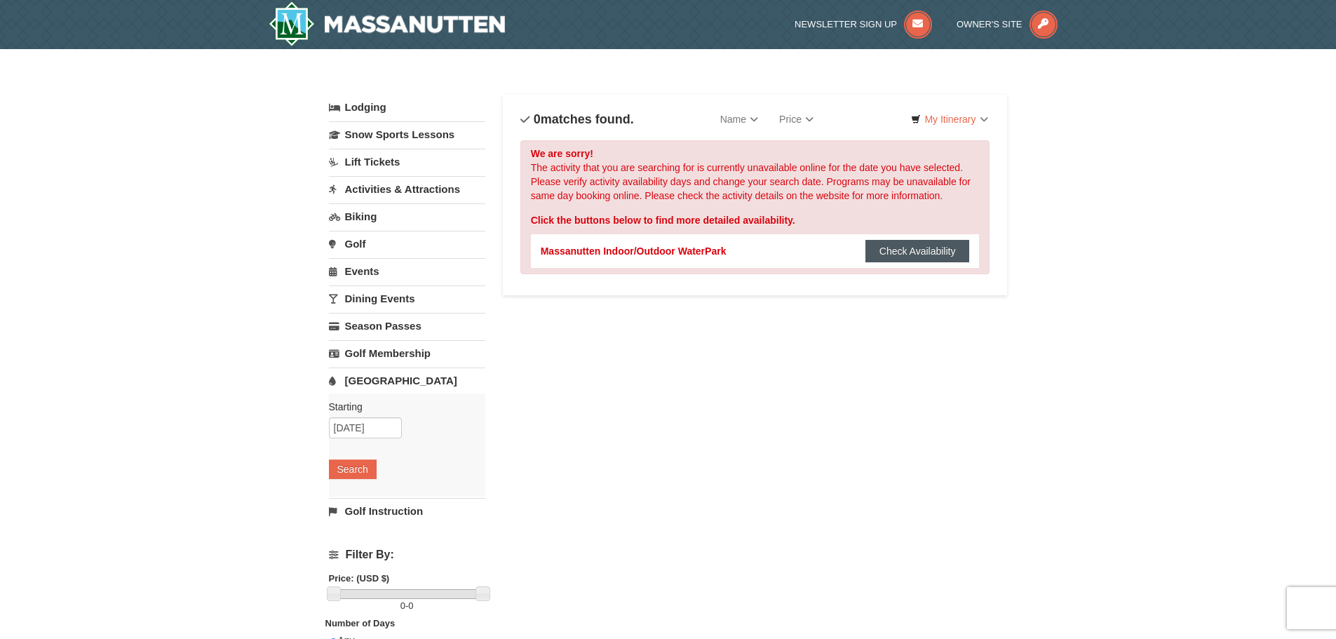
click at [916, 247] on button "Check Availability" at bounding box center [917, 251] width 104 height 22
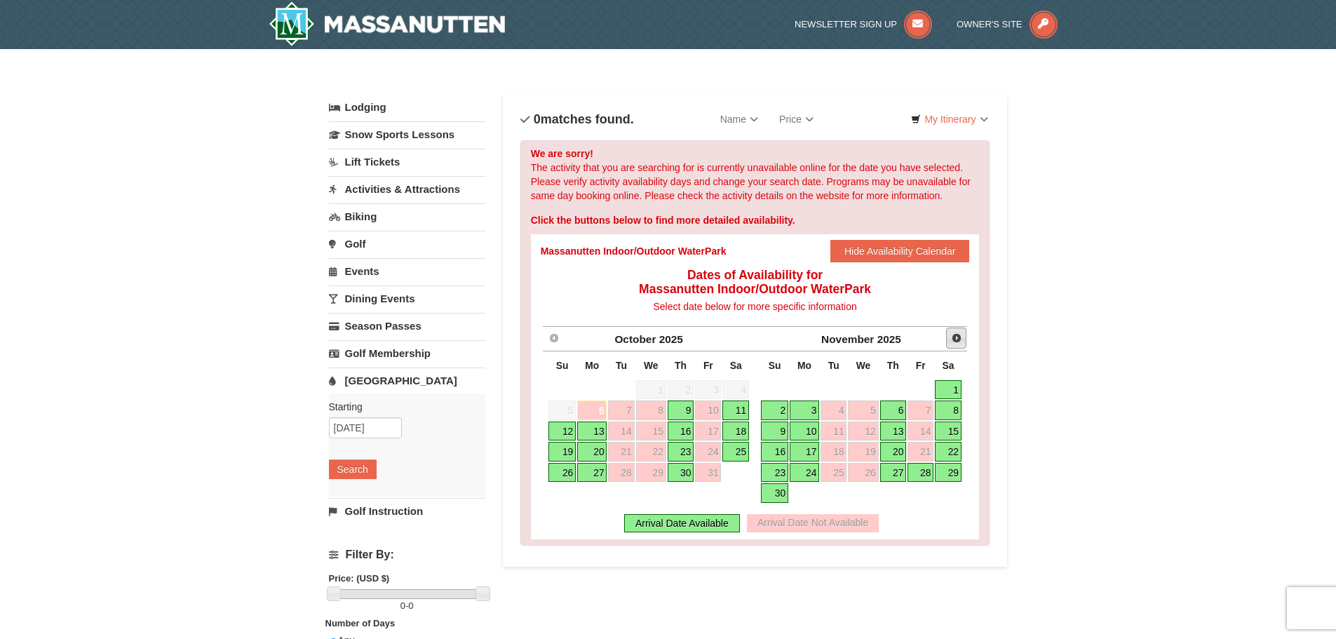
click at [960, 337] on span "Next" at bounding box center [956, 337] width 11 height 11
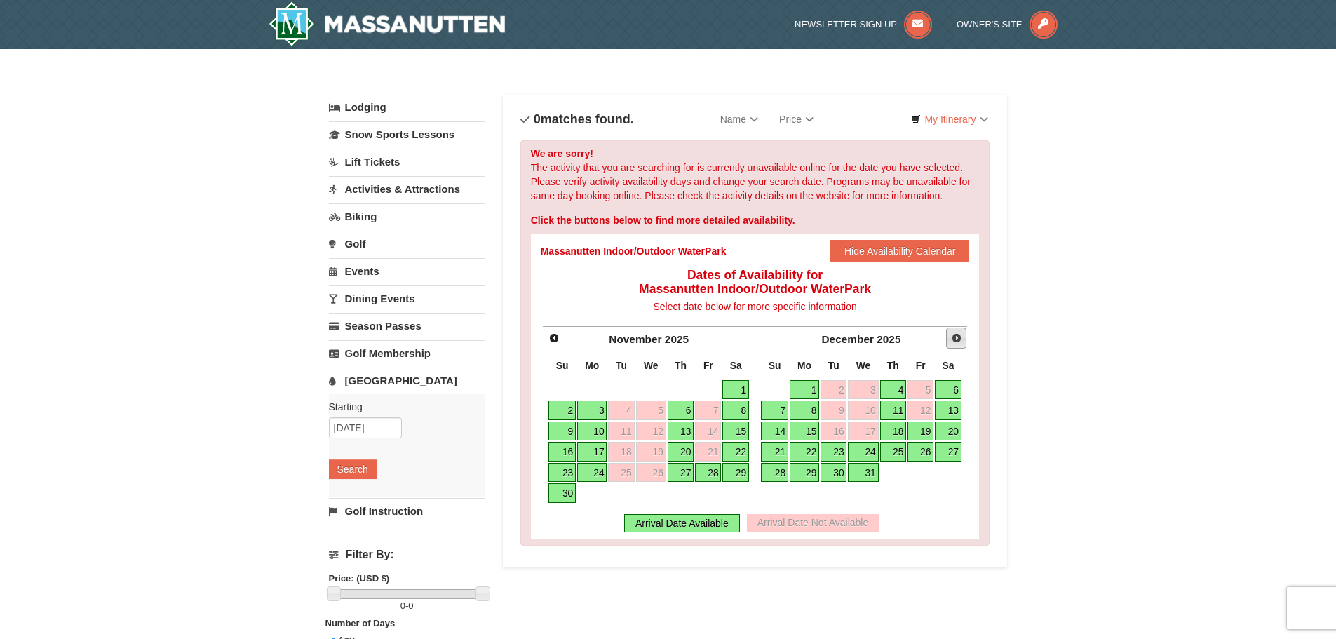
click at [956, 337] on span "Next" at bounding box center [956, 337] width 11 height 11
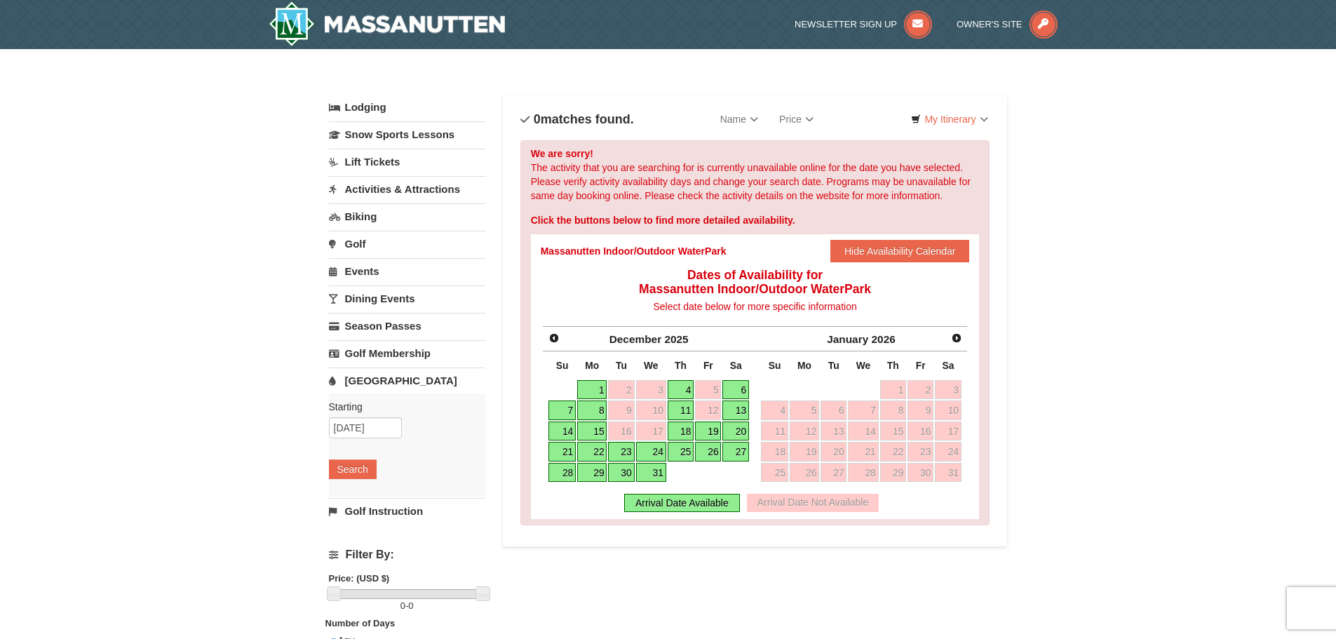
click at [1115, 362] on div "× Categories List Filter My Itinerary Questions? 1-540-289-9441 Lodging Arrival…" at bounding box center [668, 448] width 1336 height 798
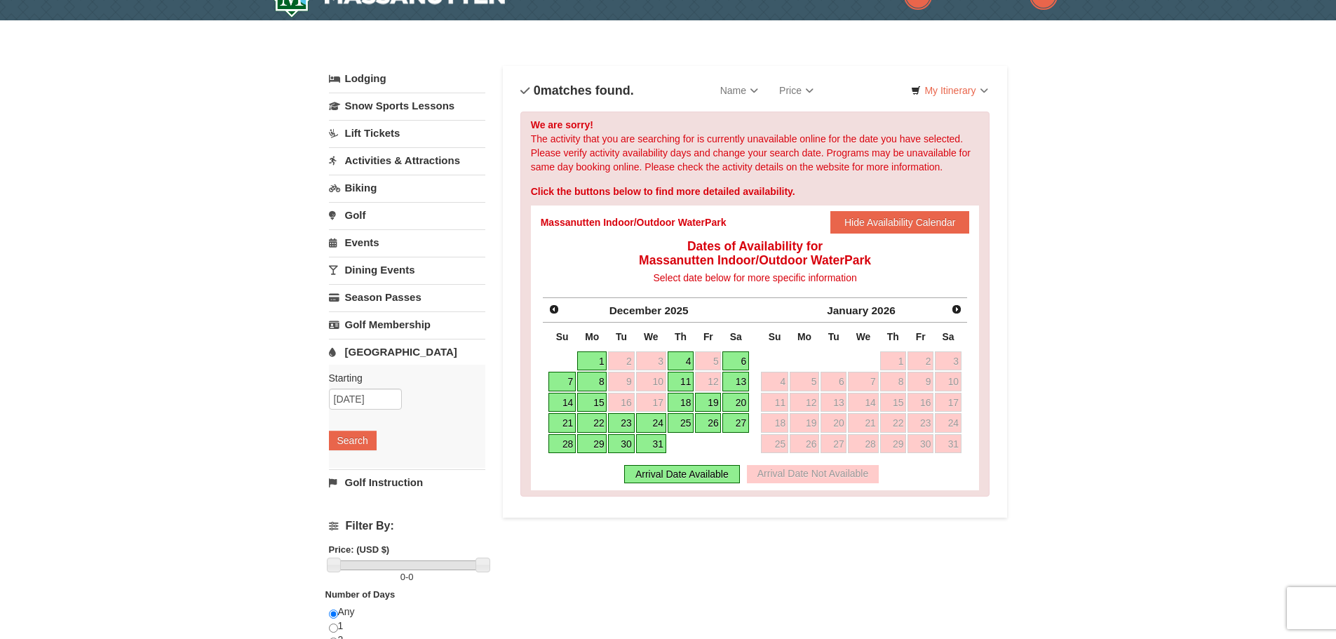
scroll to position [70, 0]
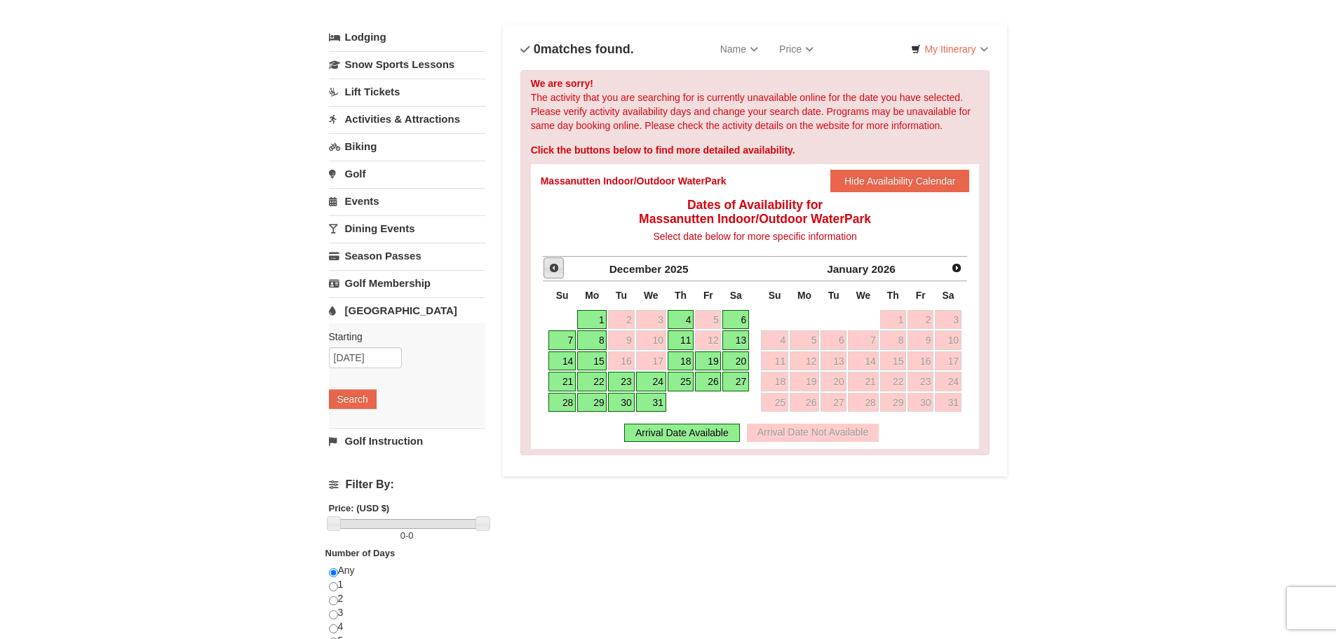
click at [552, 269] on span "Prev" at bounding box center [553, 267] width 11 height 11
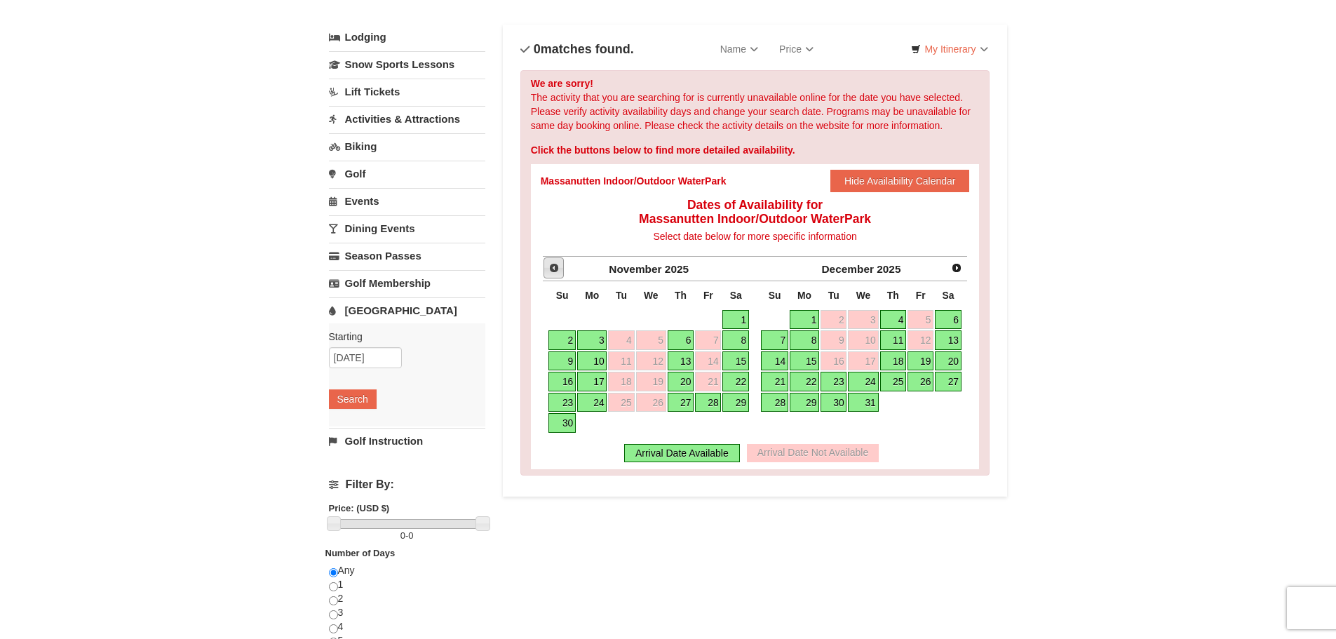
click at [552, 269] on span "Prev" at bounding box center [553, 267] width 11 height 11
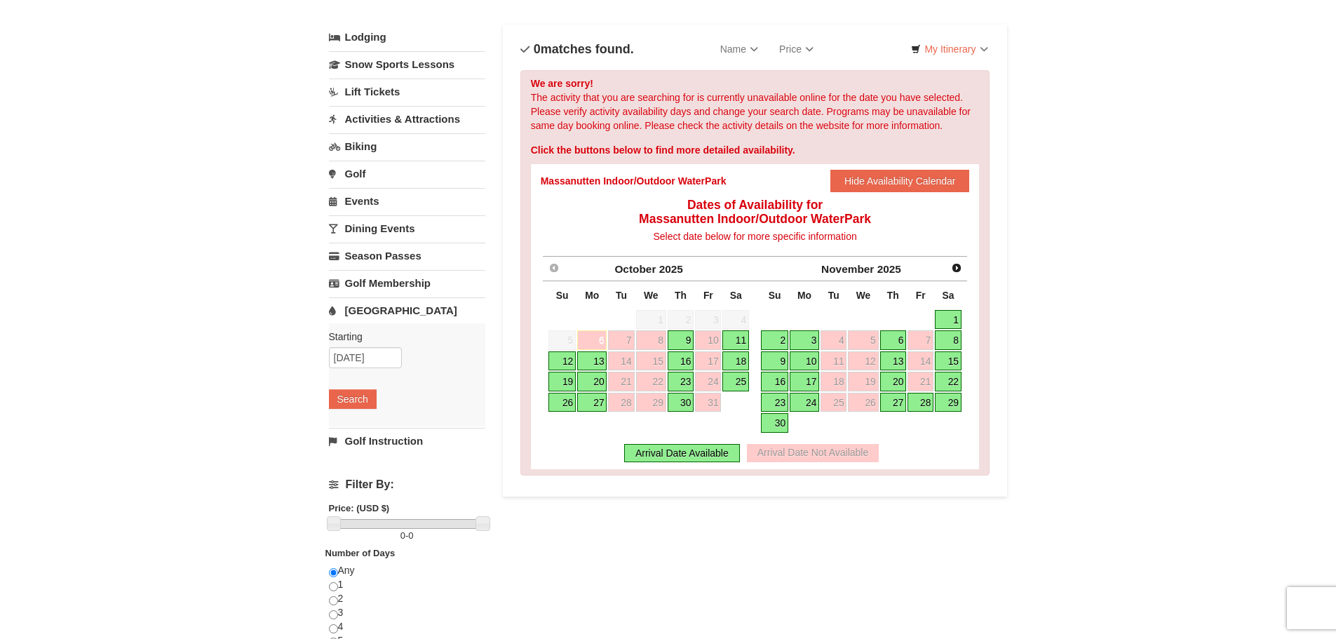
click at [686, 402] on link "30" at bounding box center [680, 403] width 27 height 20
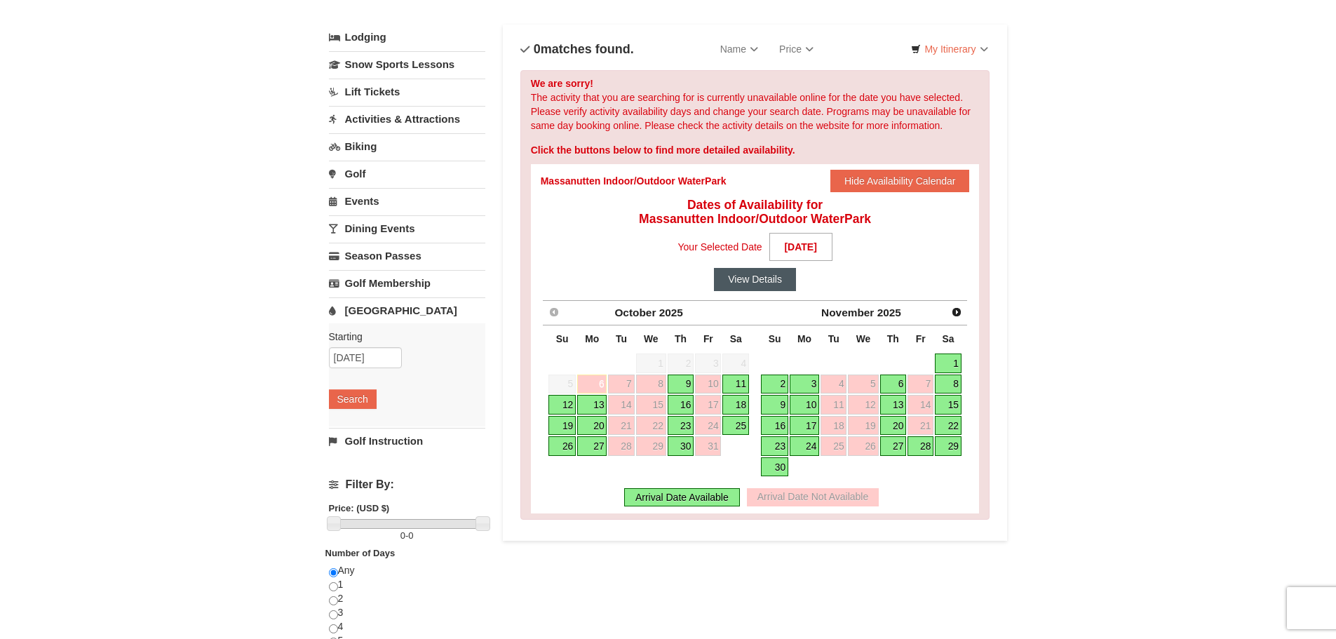
click at [764, 275] on button "View Details" at bounding box center [755, 279] width 82 height 22
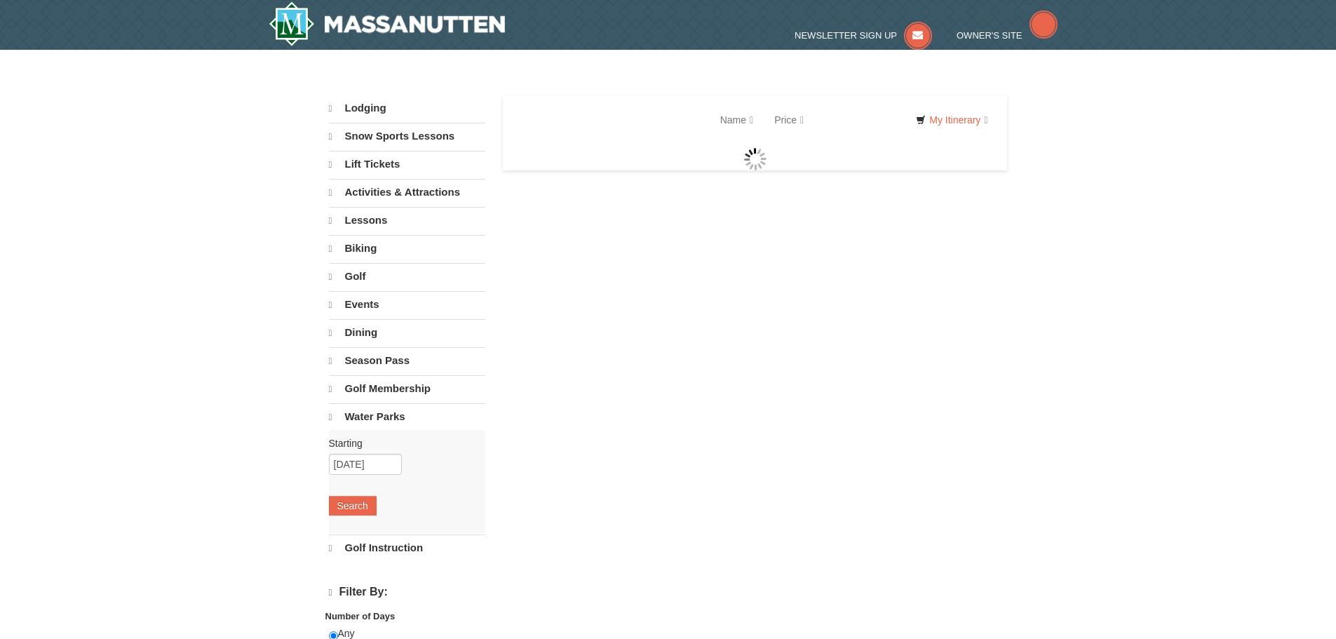
select select "10"
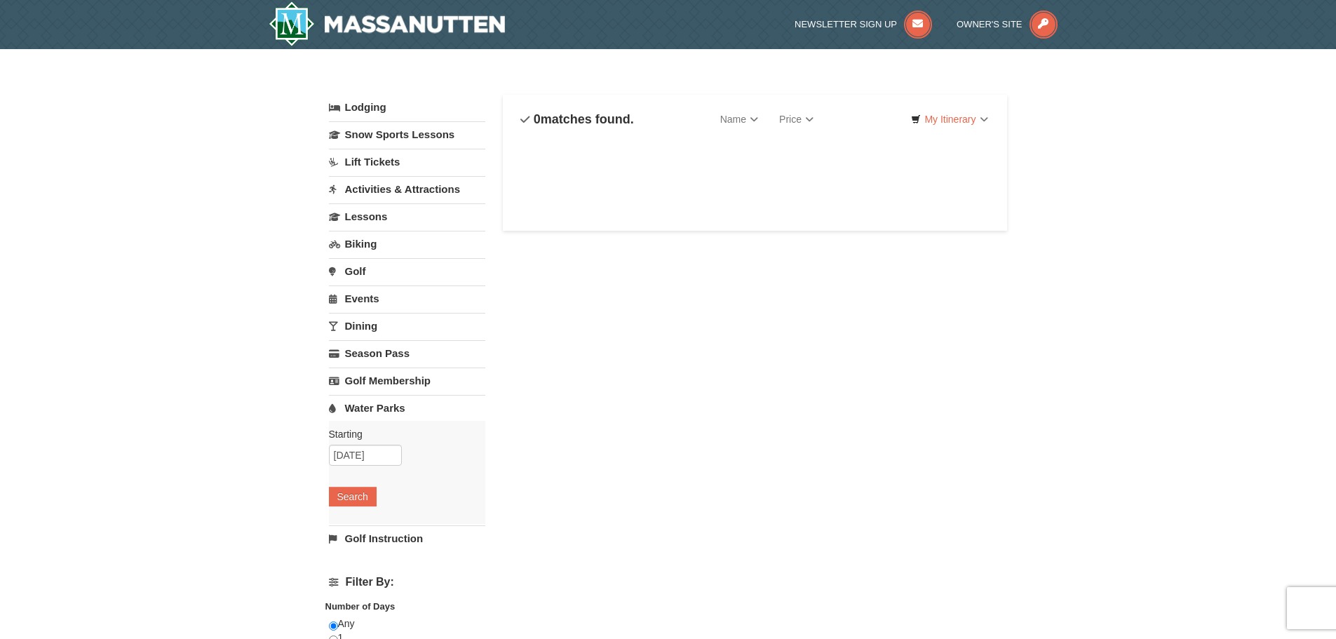
select select "10"
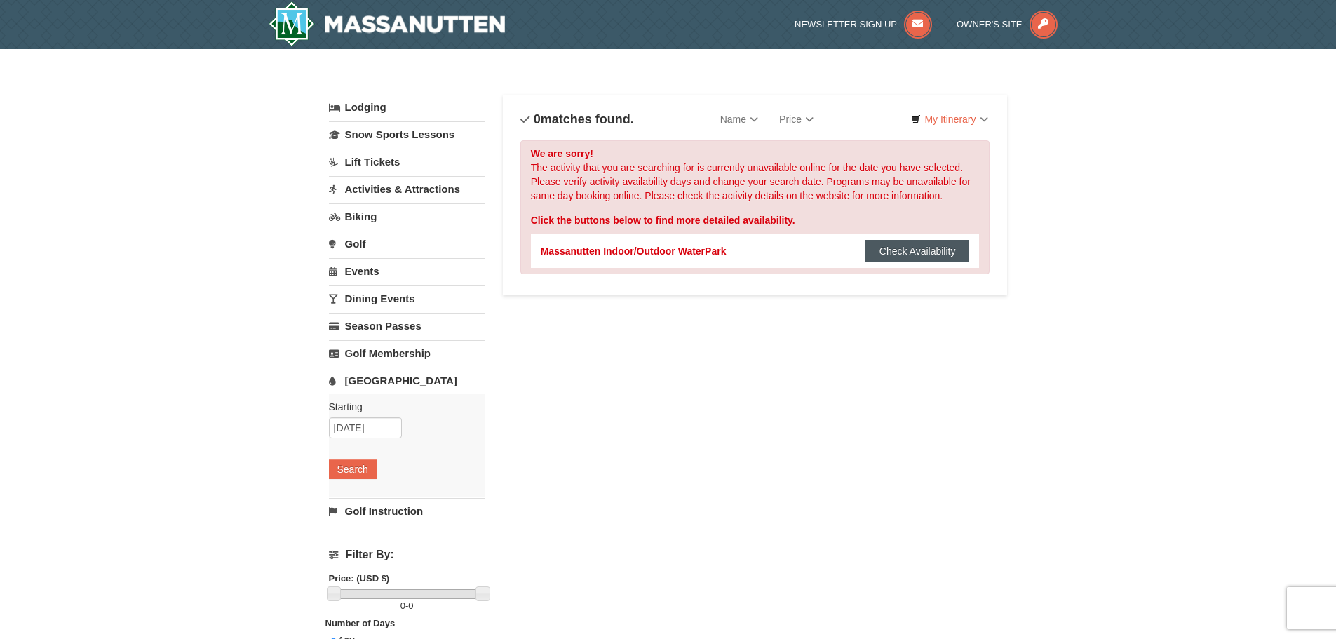
click at [932, 252] on button "Check Availability" at bounding box center [917, 251] width 104 height 22
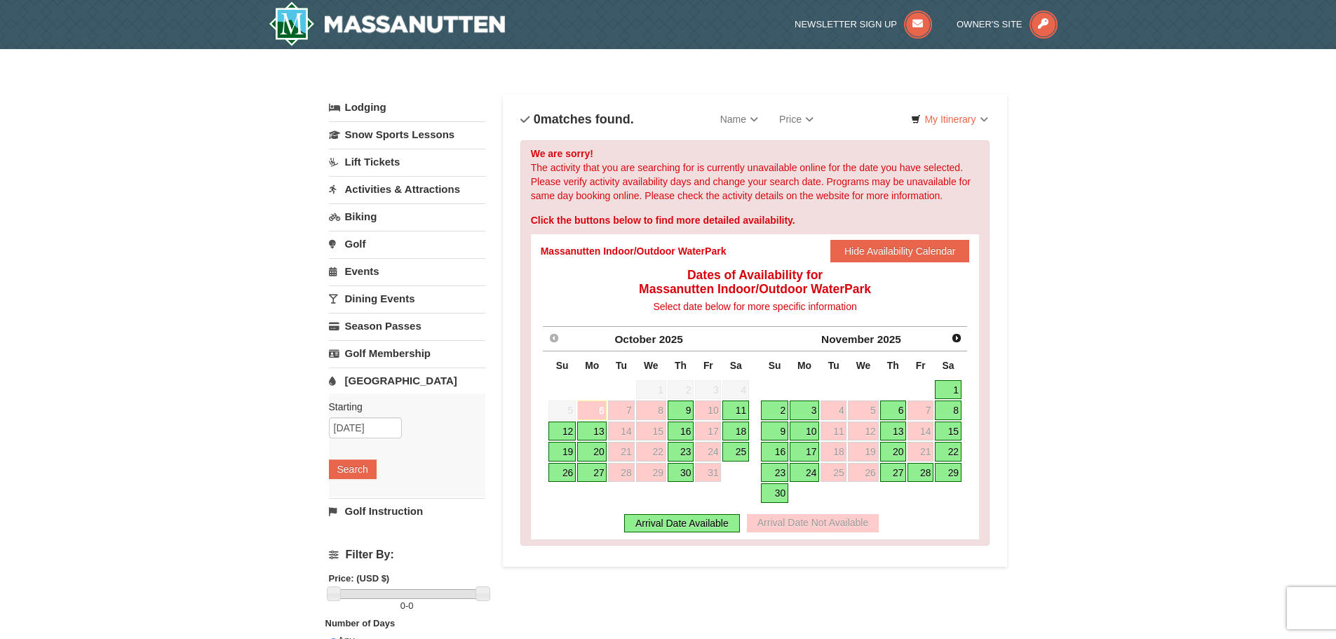
click at [683, 411] on link "9" at bounding box center [680, 410] width 27 height 20
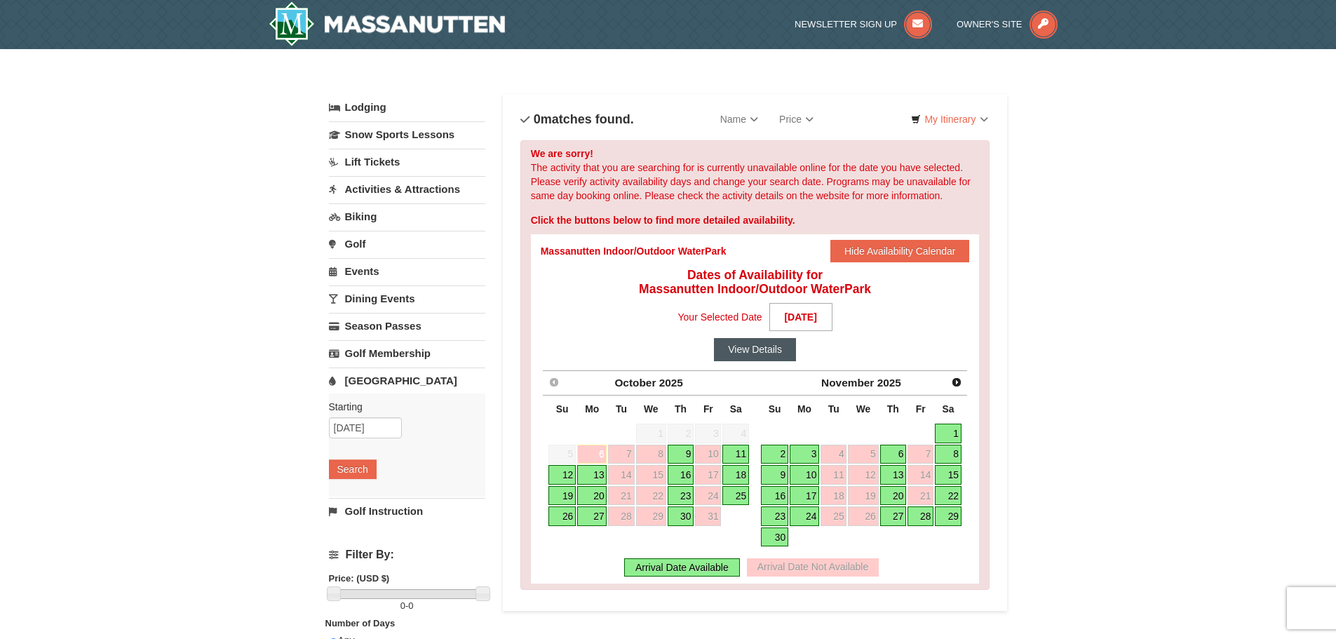
click at [766, 353] on button "View Details" at bounding box center [755, 349] width 82 height 22
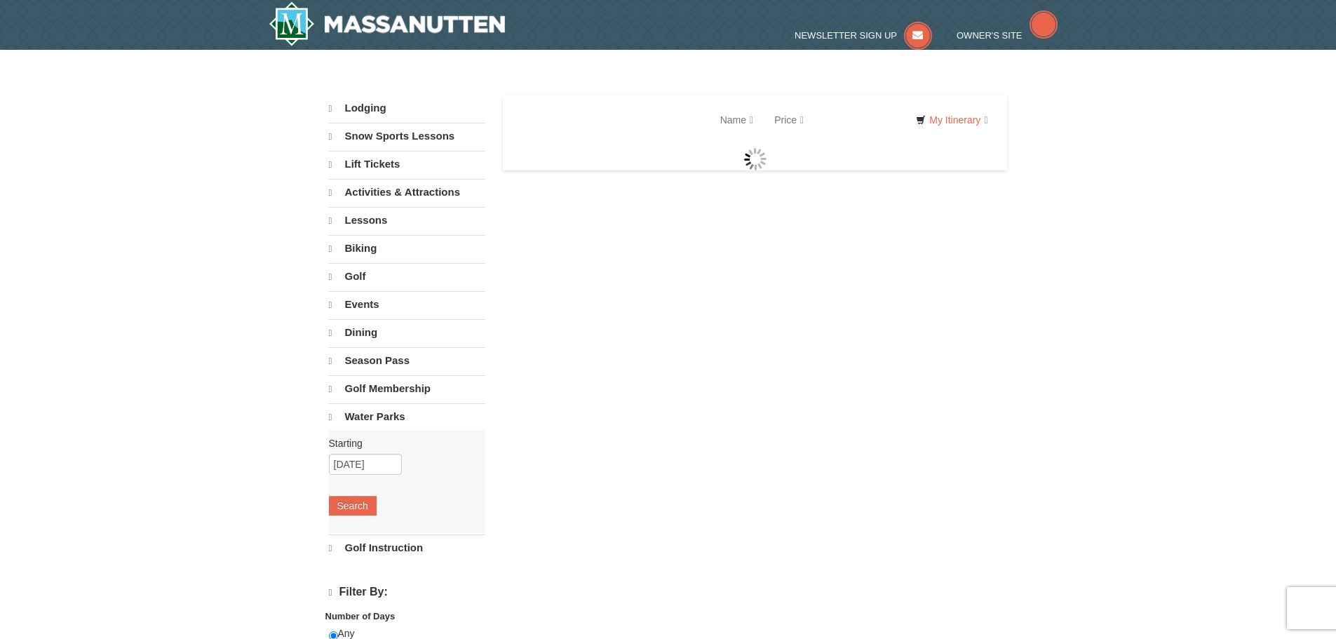
select select "10"
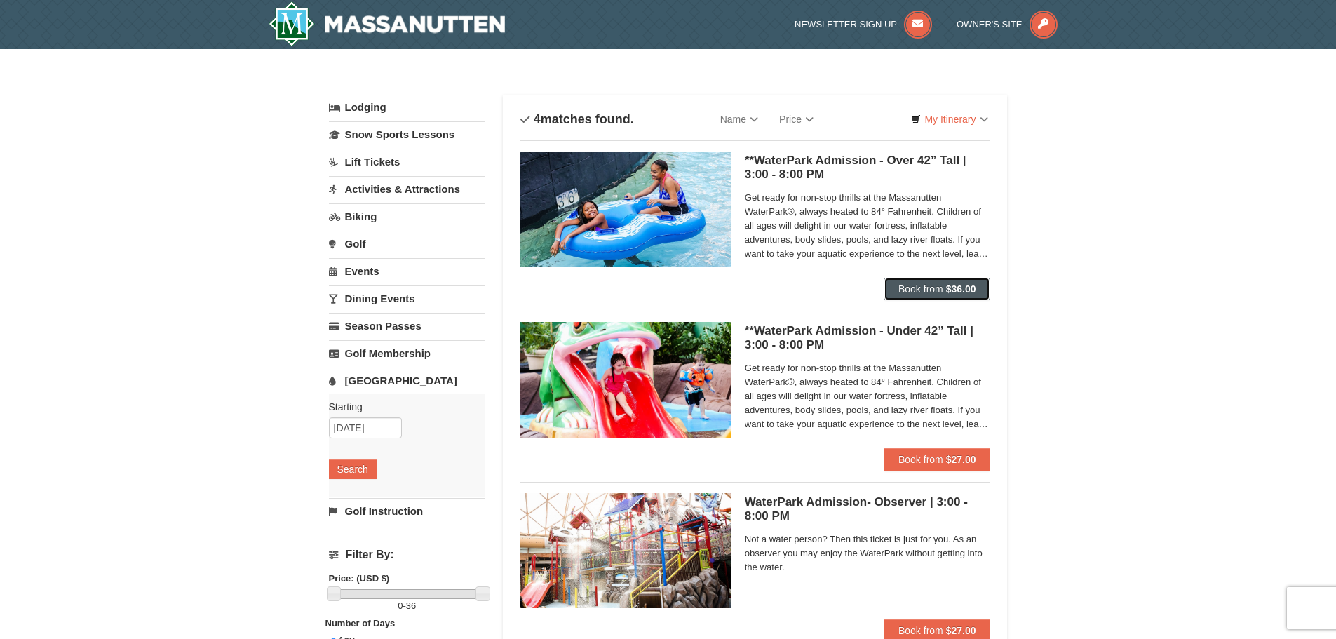
click at [916, 291] on span "Book from" at bounding box center [920, 288] width 45 height 11
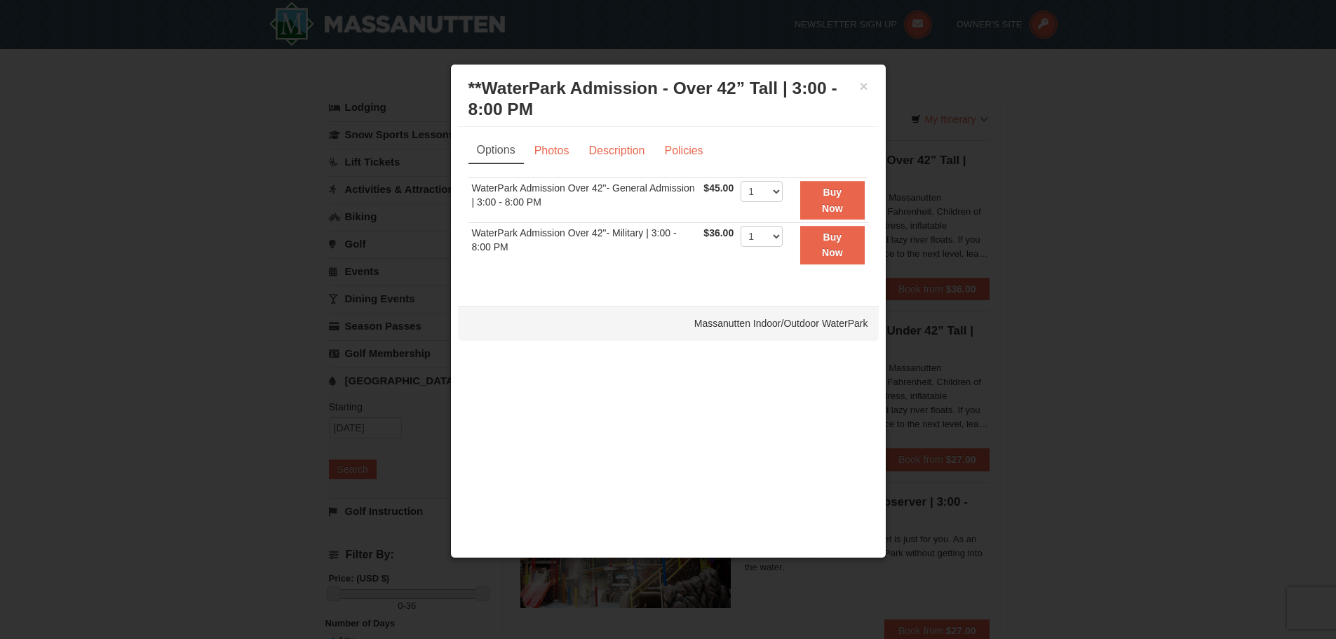
click at [1082, 323] on div at bounding box center [668, 319] width 1336 height 639
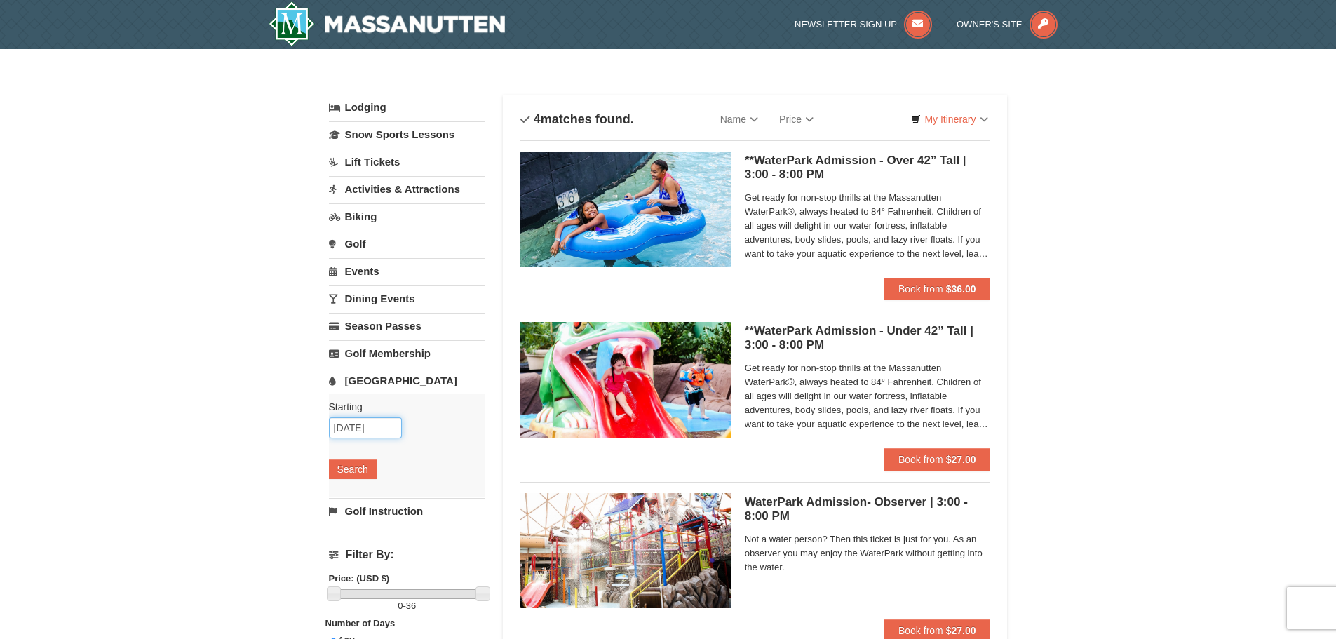
click at [388, 430] on input "10/09/2025" at bounding box center [365, 427] width 73 height 21
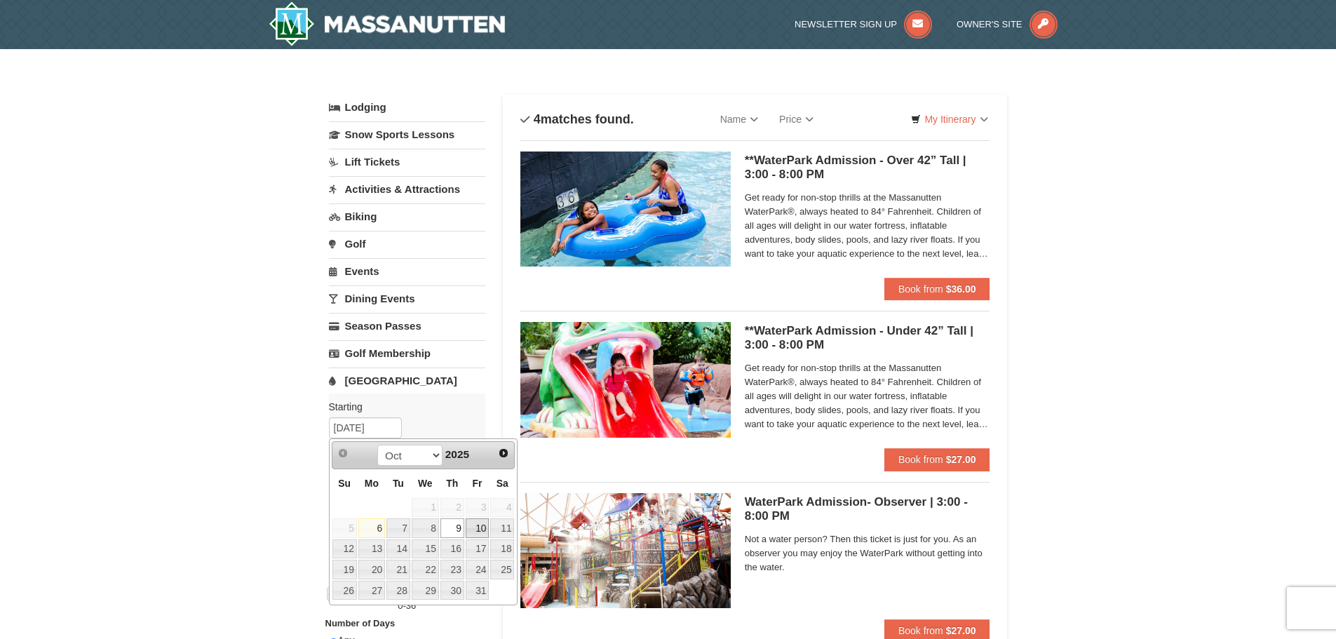
click at [481, 531] on link "10" at bounding box center [478, 528] width 24 height 20
type input "[DATE]"
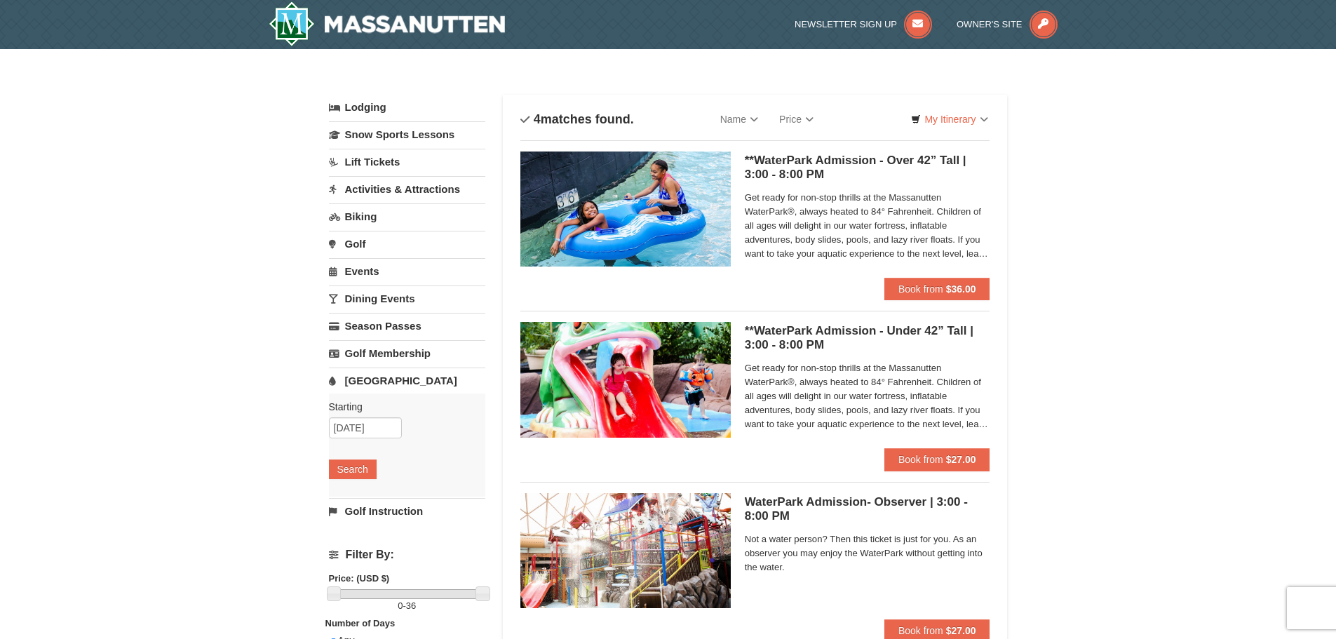
click at [360, 481] on div "Starting Please format dates MM/DD/YYYY Please format dates MM/DD/YYYY 10/10/20…" at bounding box center [407, 444] width 156 height 103
click at [362, 472] on button "Search" at bounding box center [353, 469] width 48 height 20
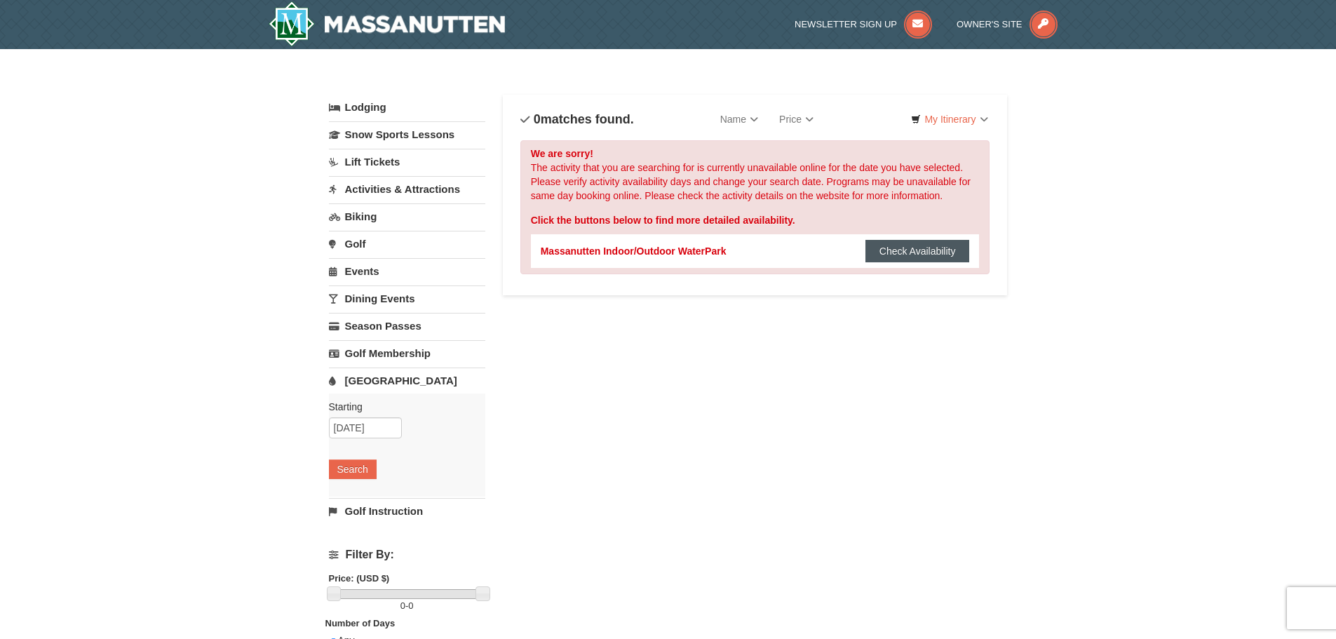
click at [912, 255] on button "Check Availability" at bounding box center [917, 251] width 104 height 22
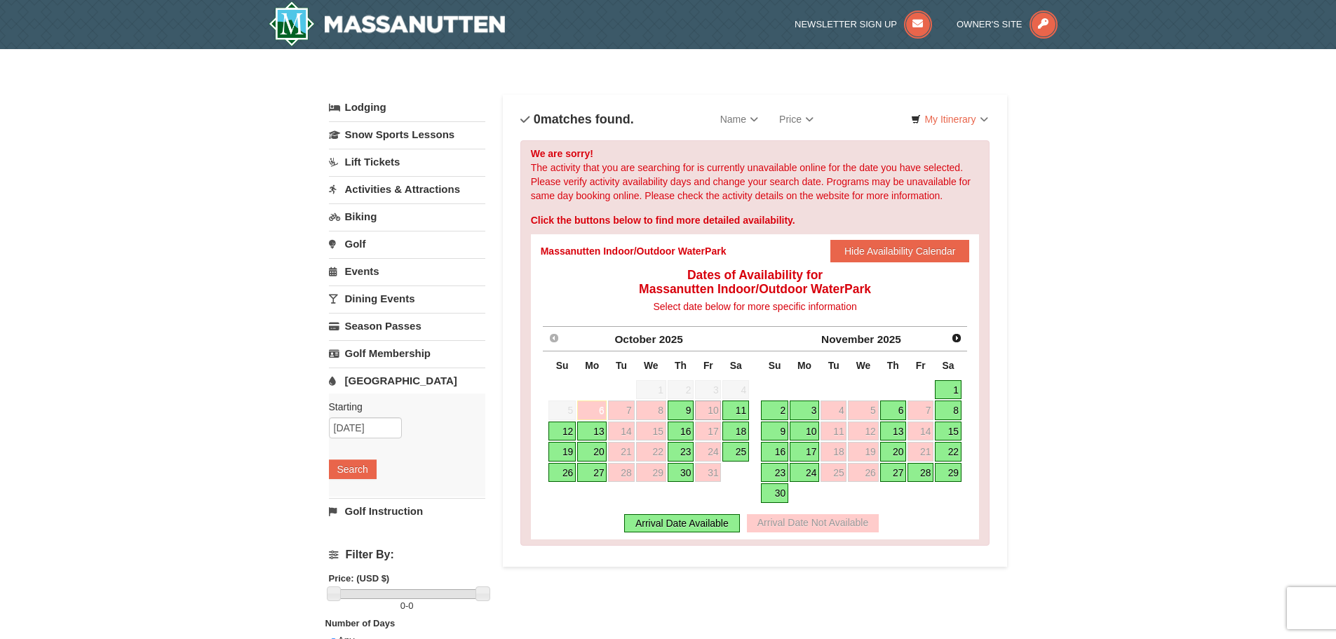
click at [740, 409] on link "11" at bounding box center [735, 410] width 27 height 20
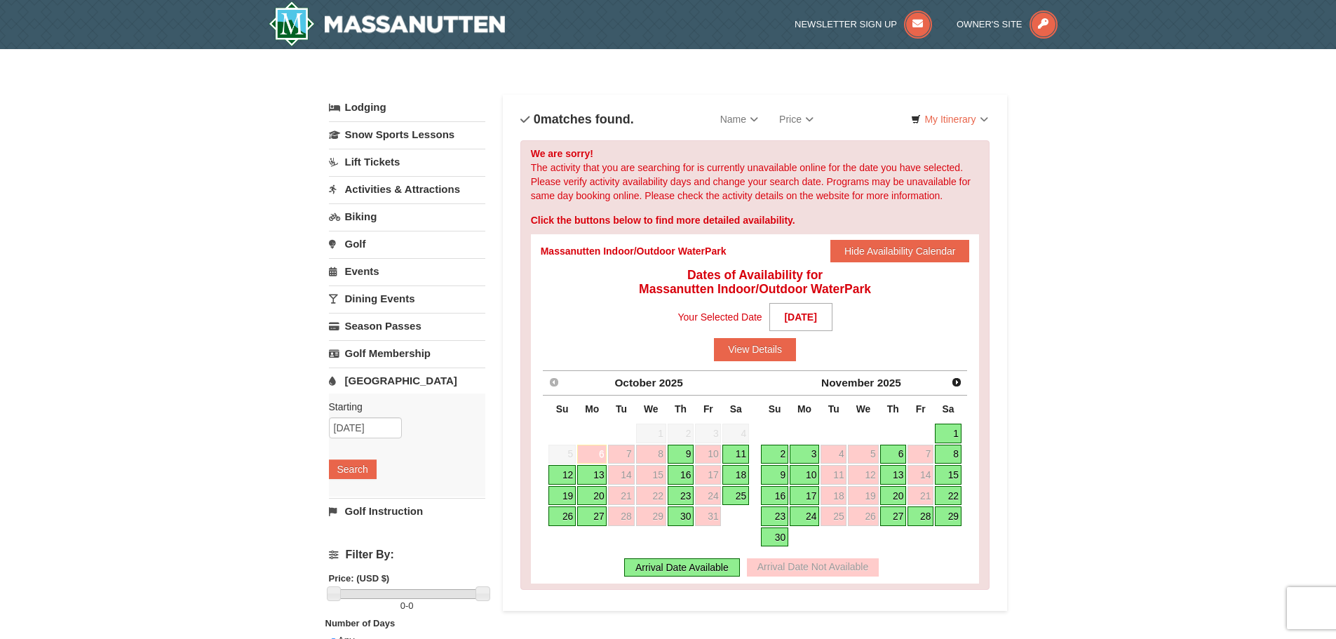
click at [744, 456] on link "11" at bounding box center [735, 454] width 27 height 20
click at [759, 353] on button "View Details" at bounding box center [755, 349] width 82 height 22
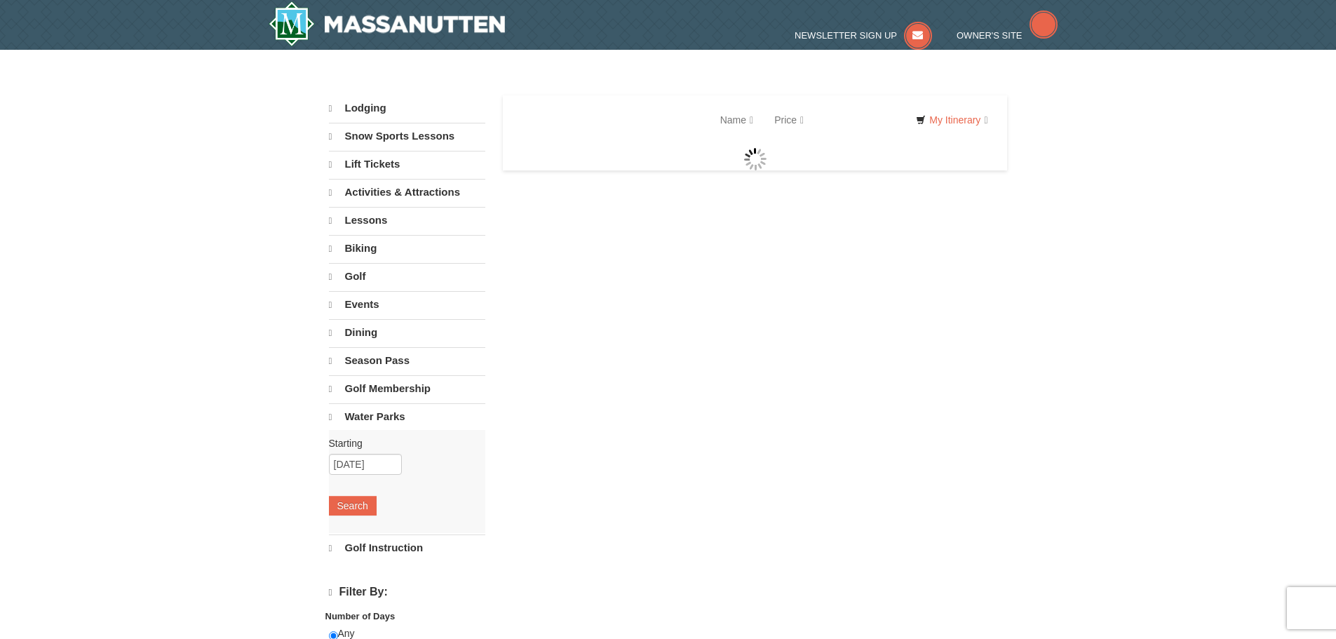
select select "10"
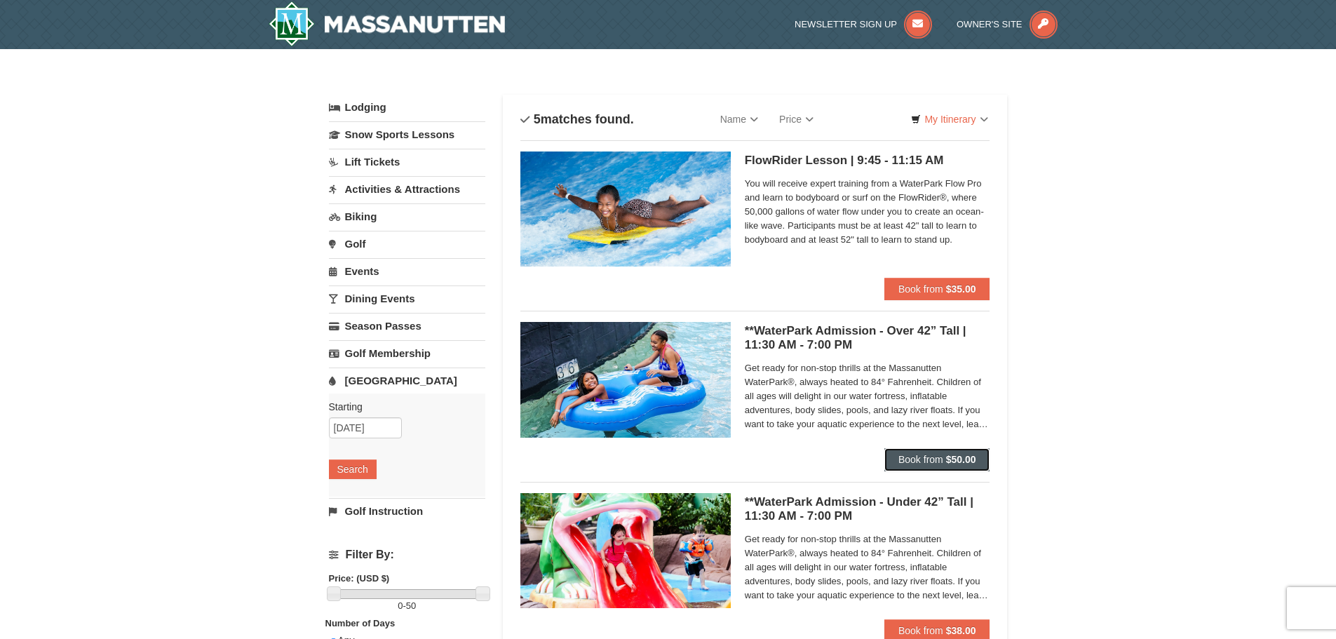
click at [922, 461] on span "Book from" at bounding box center [920, 459] width 45 height 11
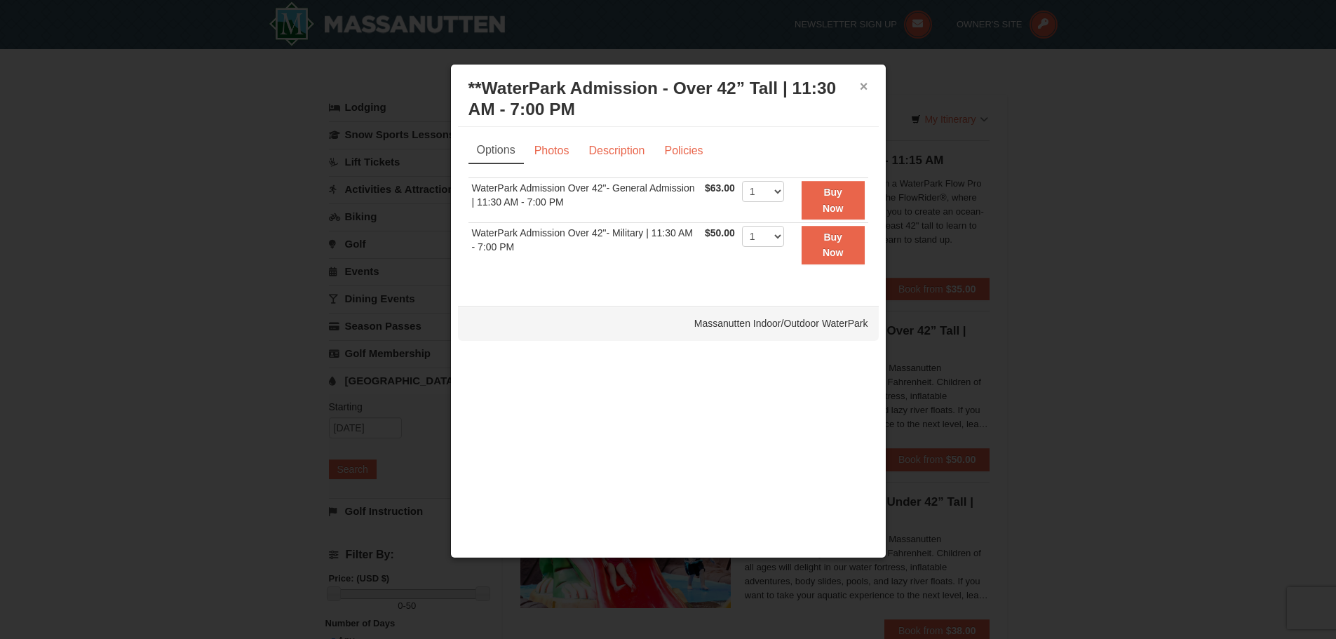
click at [864, 87] on button "×" at bounding box center [864, 86] width 8 height 14
